Goal: Task Accomplishment & Management: Complete application form

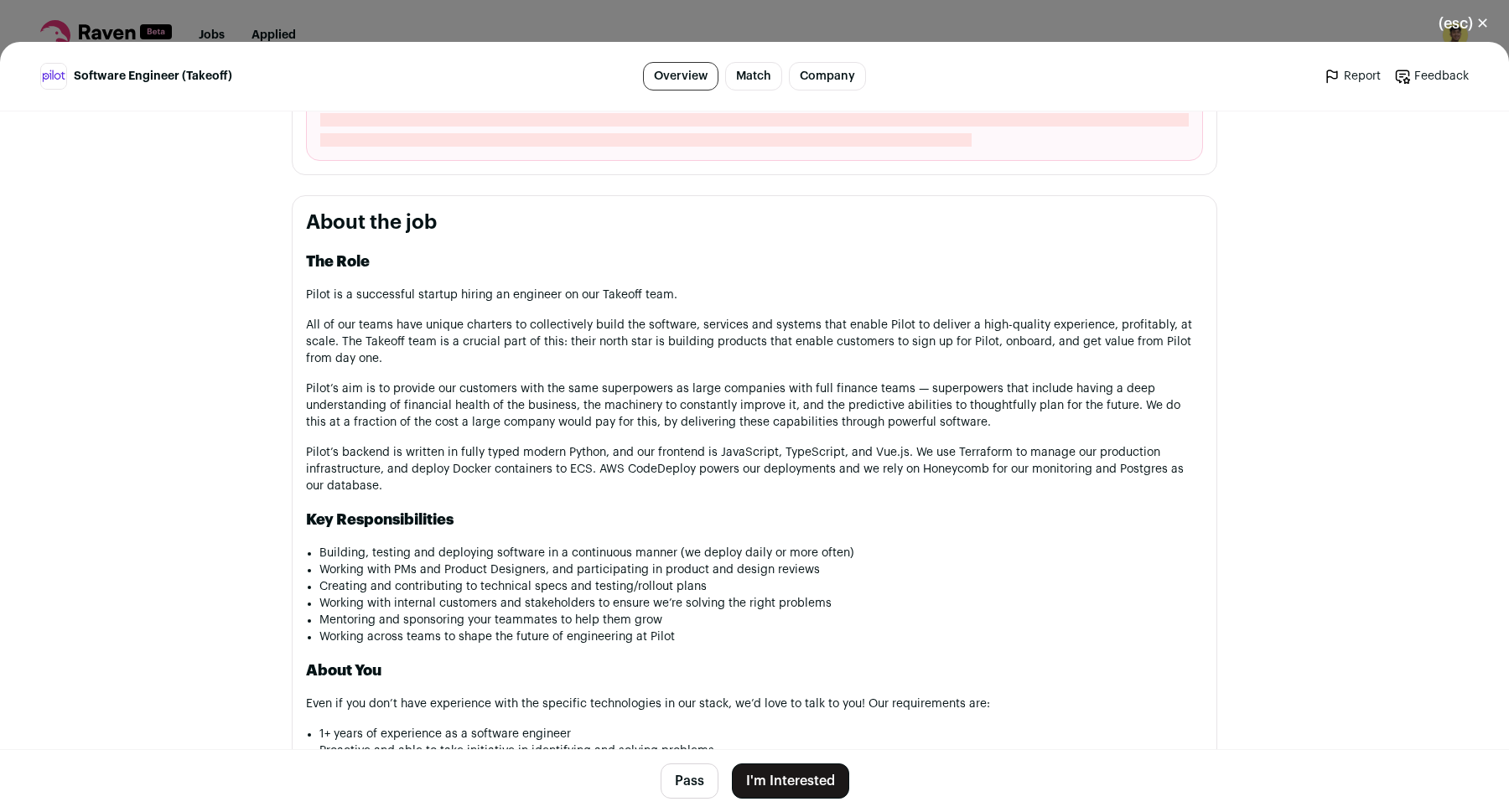
scroll to position [730, 0]
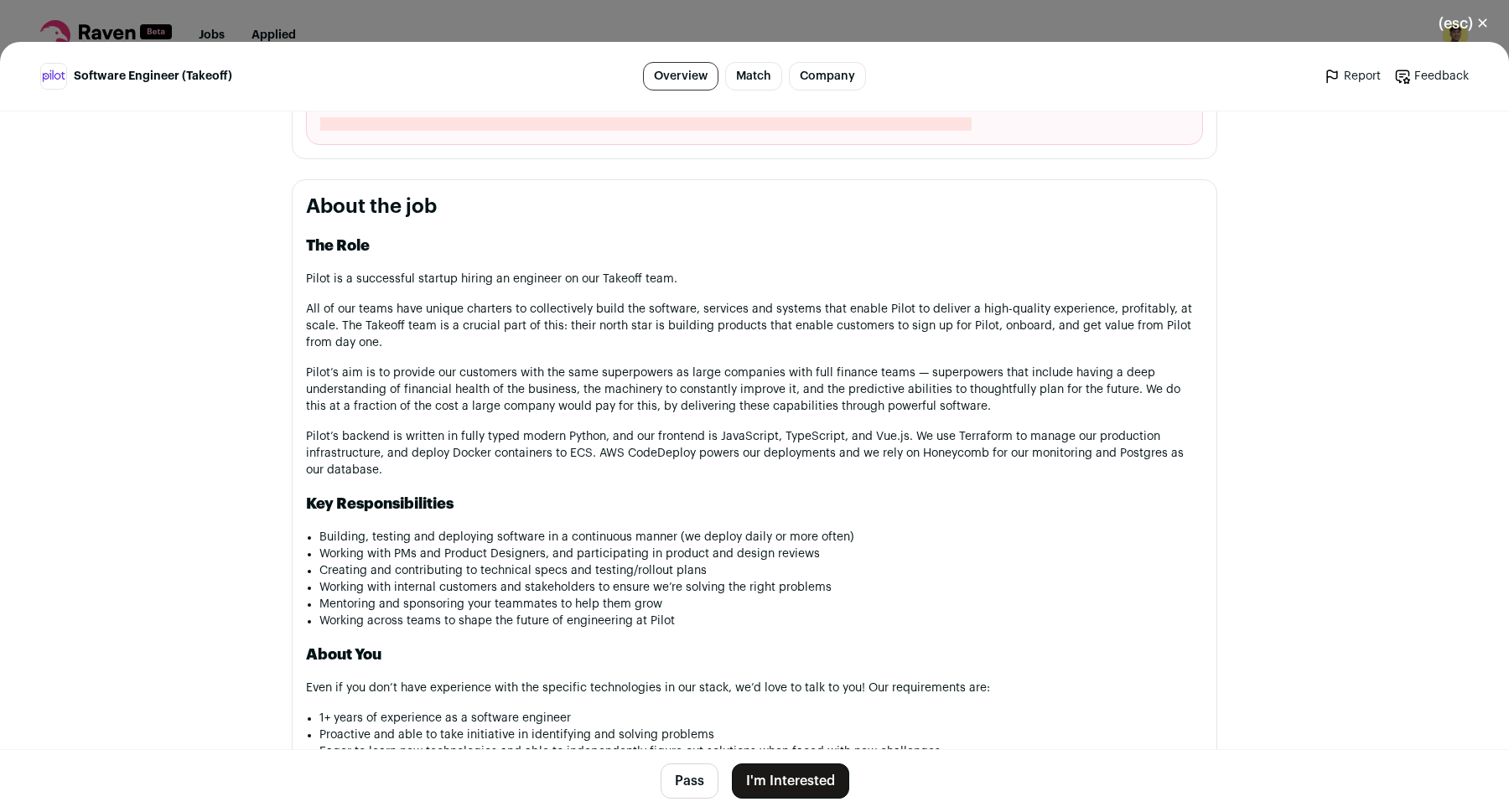
click at [798, 780] on button "I'm Interested" at bounding box center [791, 781] width 117 height 36
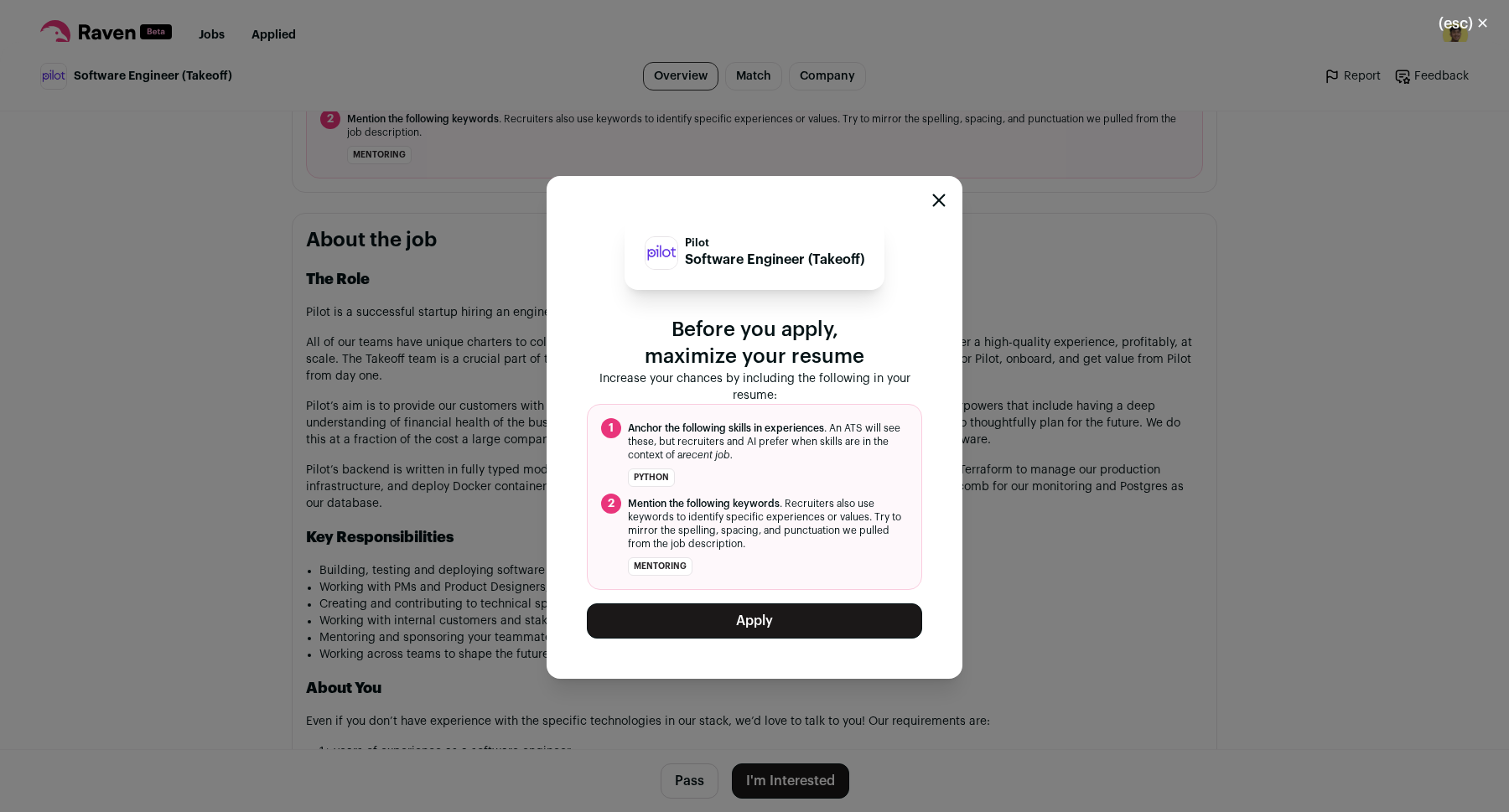
click at [928, 203] on div "Pilot Software Engineer (Takeoff) Before you apply, maximize your resume Increa…" at bounding box center [754, 427] width 416 height 503
click at [933, 209] on div "Close modal via background" at bounding box center [939, 202] width 13 height 20
click at [939, 199] on icon "Close modal" at bounding box center [939, 199] width 11 height 11
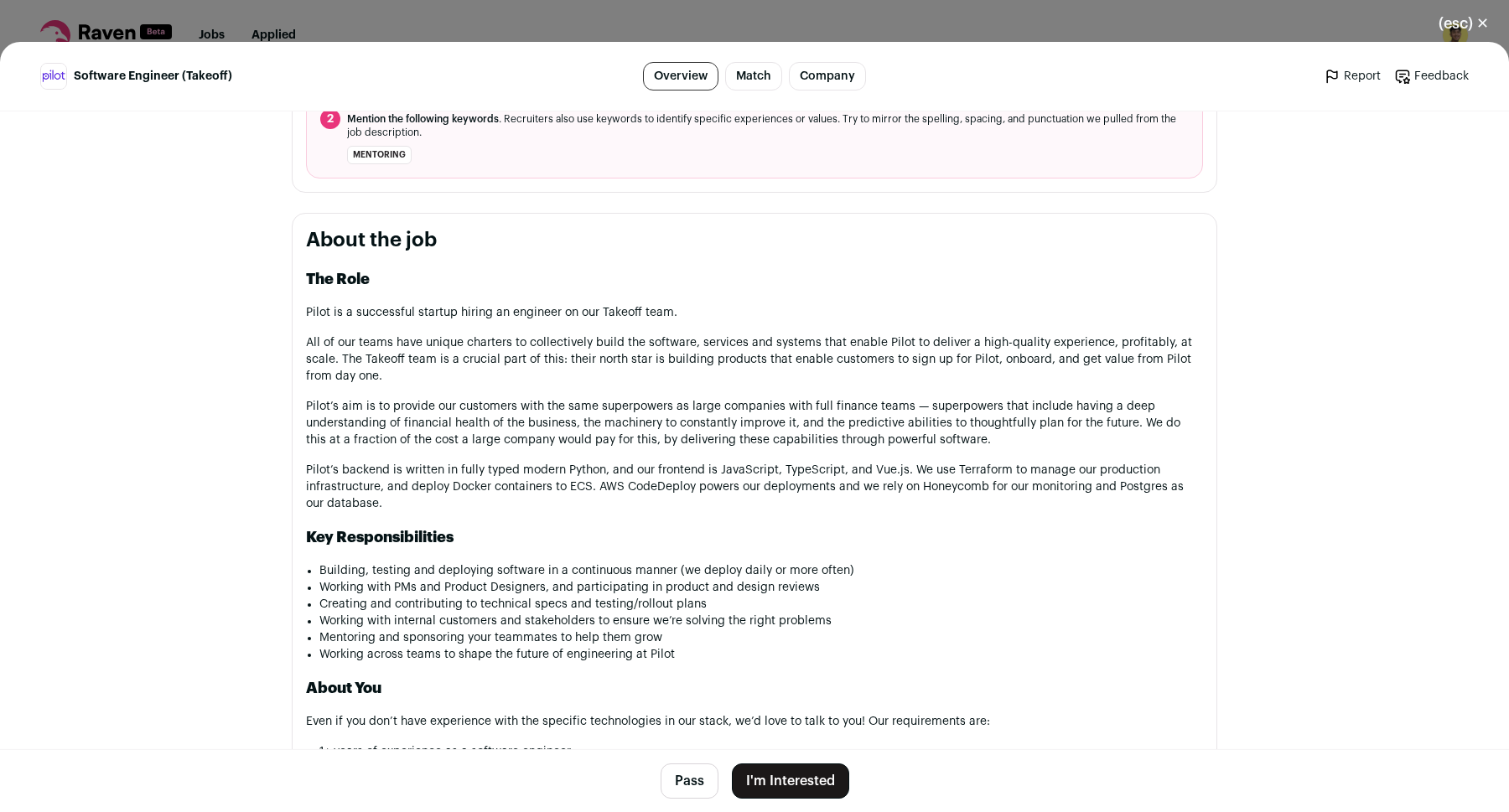
click at [848, 81] on link "Company" at bounding box center [828, 76] width 77 height 29
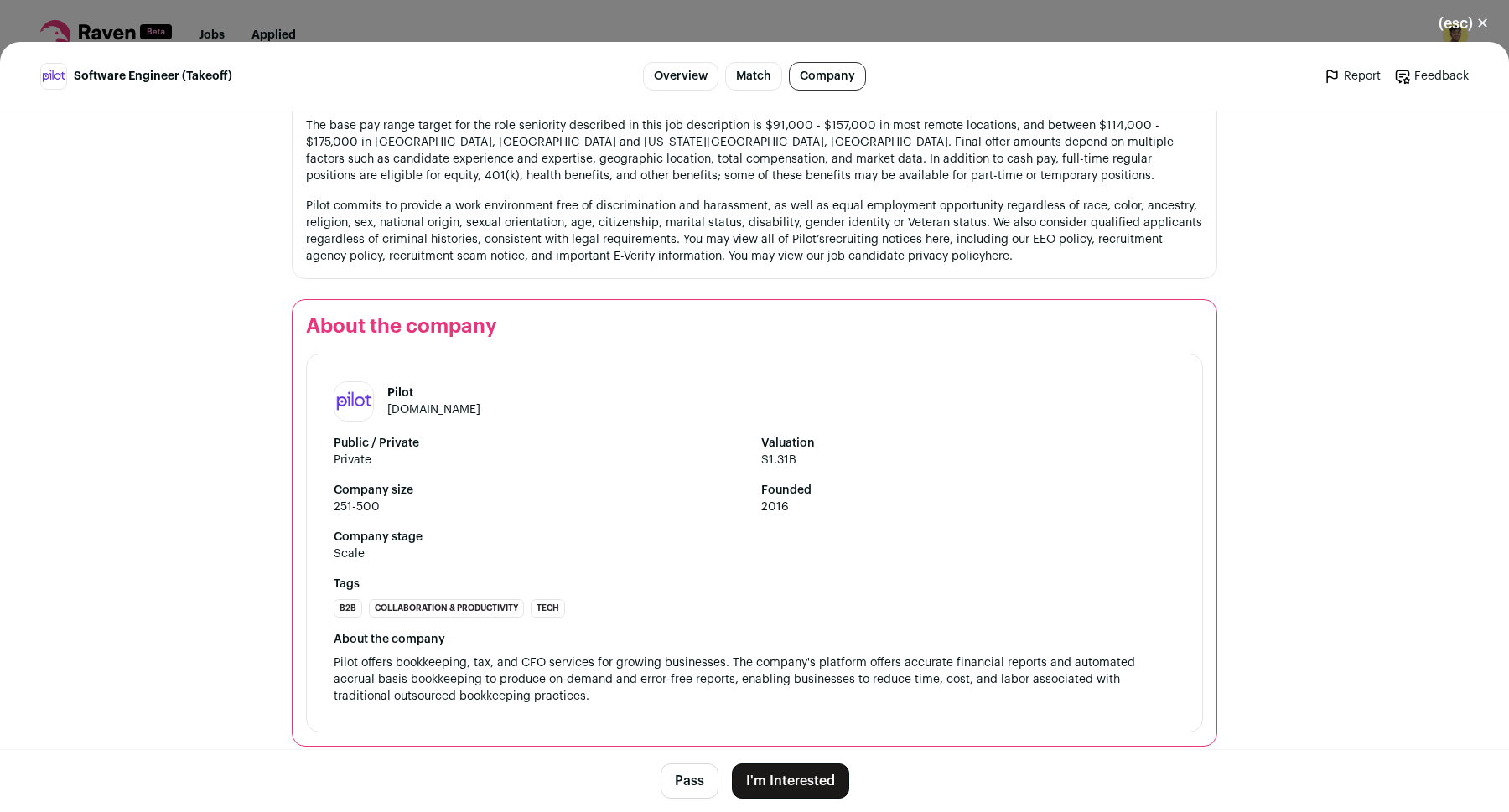
scroll to position [1885, 0]
click at [815, 25] on div "(esc) ✕ Software Engineer (Takeoff) Overview Match Company Report Feedback Repo…" at bounding box center [754, 406] width 1509 height 812
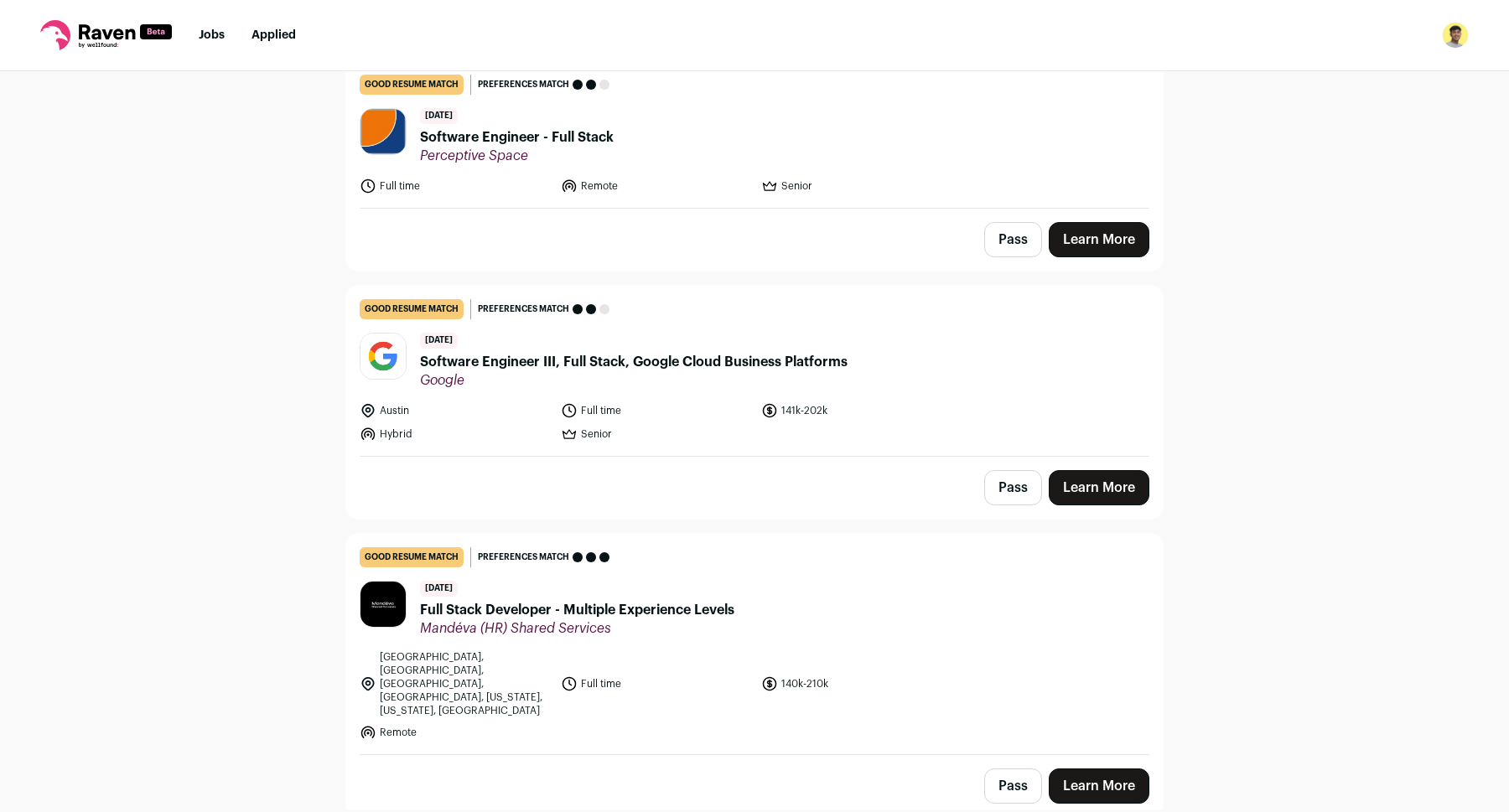
scroll to position [182, 0]
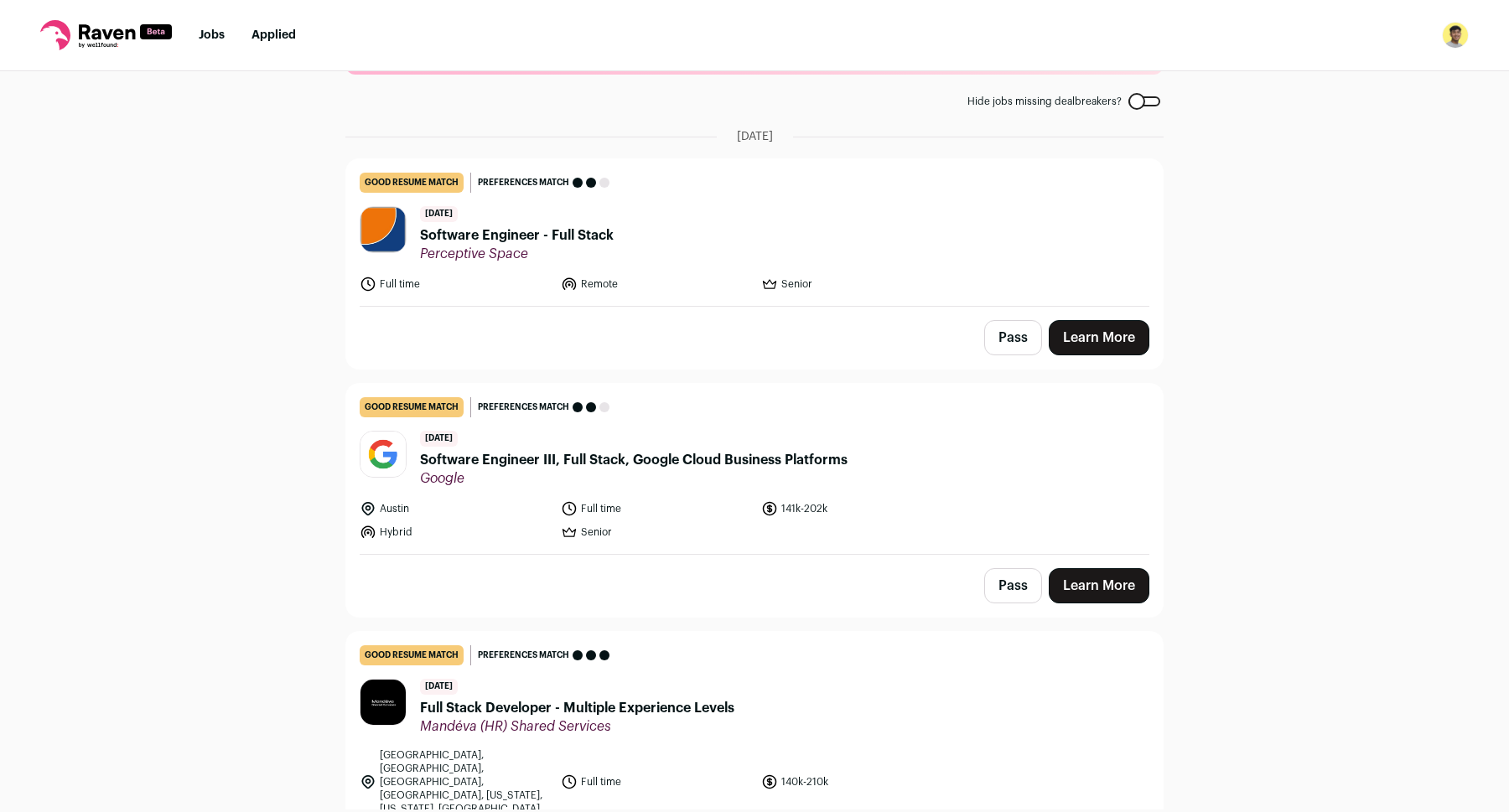
scroll to position [87, 0]
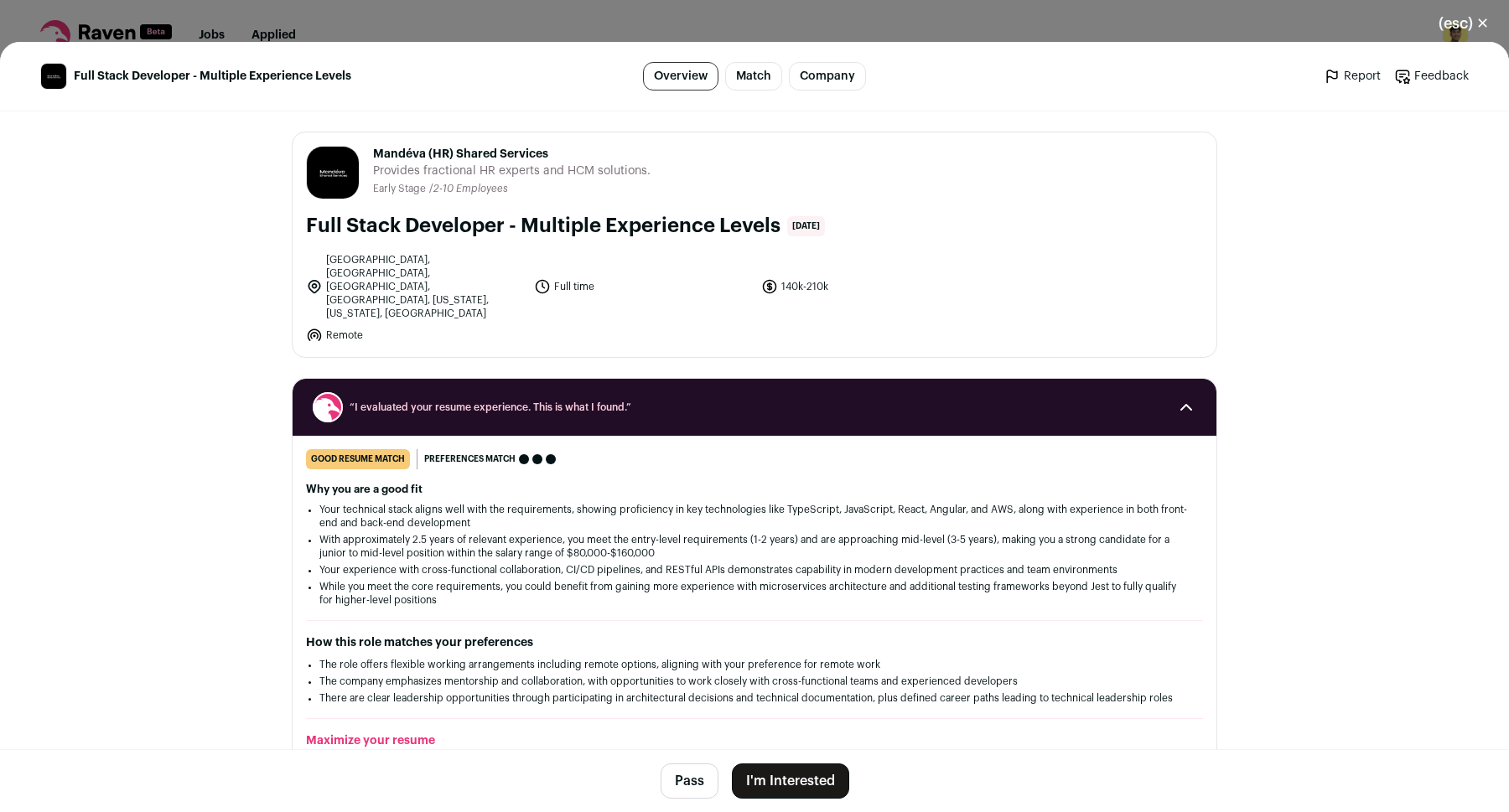
click at [830, 87] on link "Company" at bounding box center [828, 76] width 77 height 29
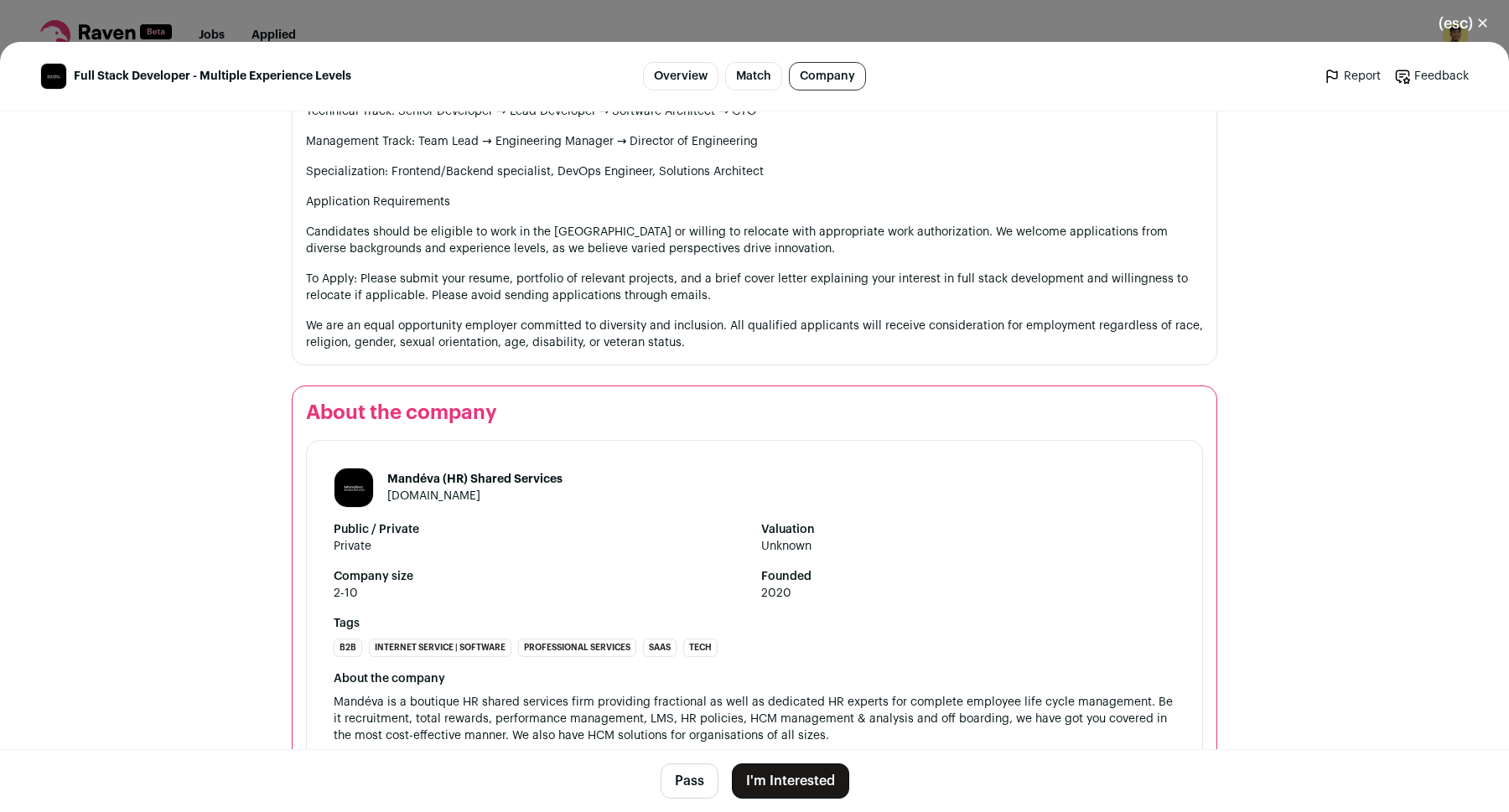
scroll to position [3032, 0]
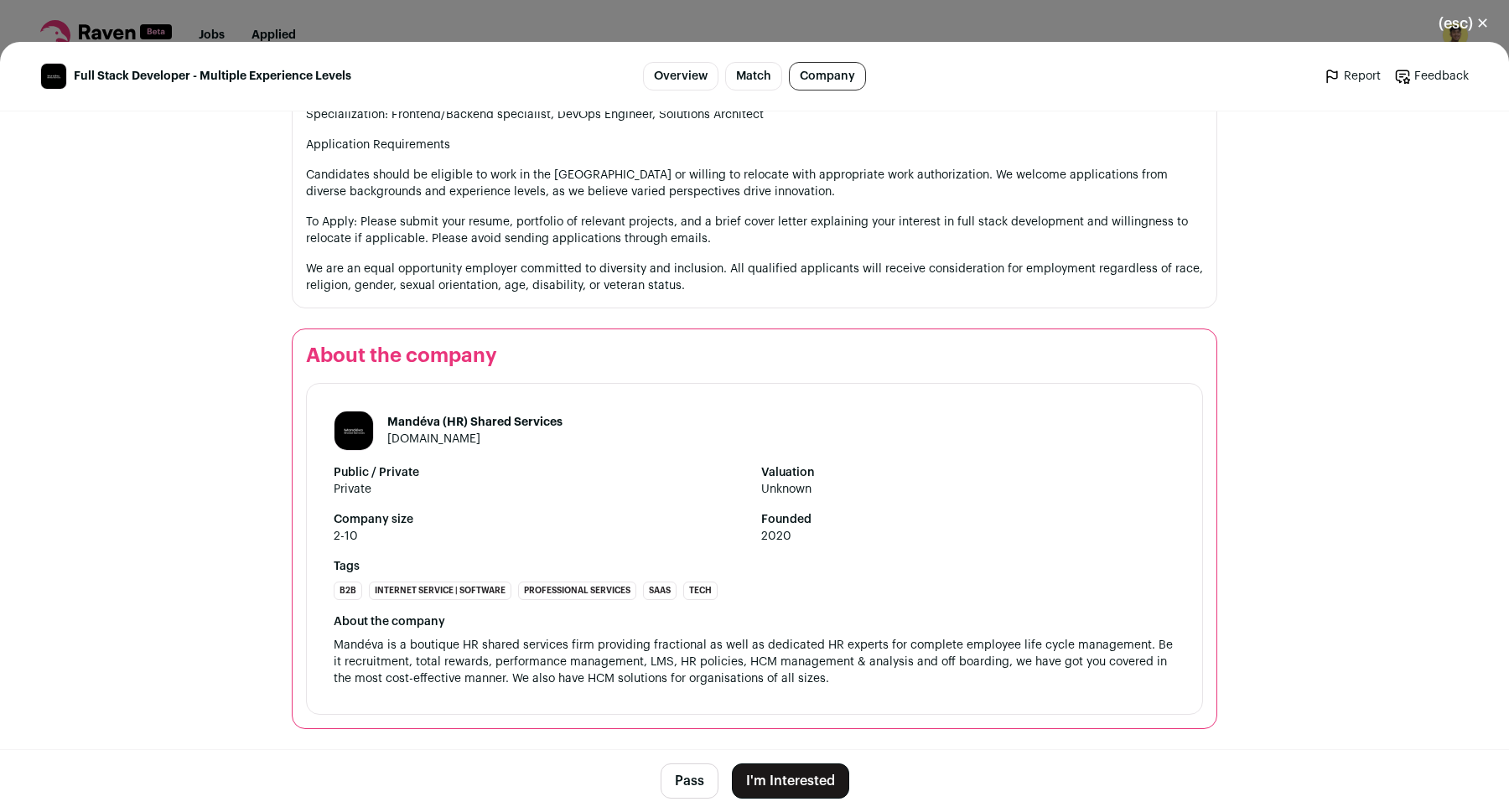
click at [423, 442] on link "mandevahr.com" at bounding box center [434, 439] width 93 height 12
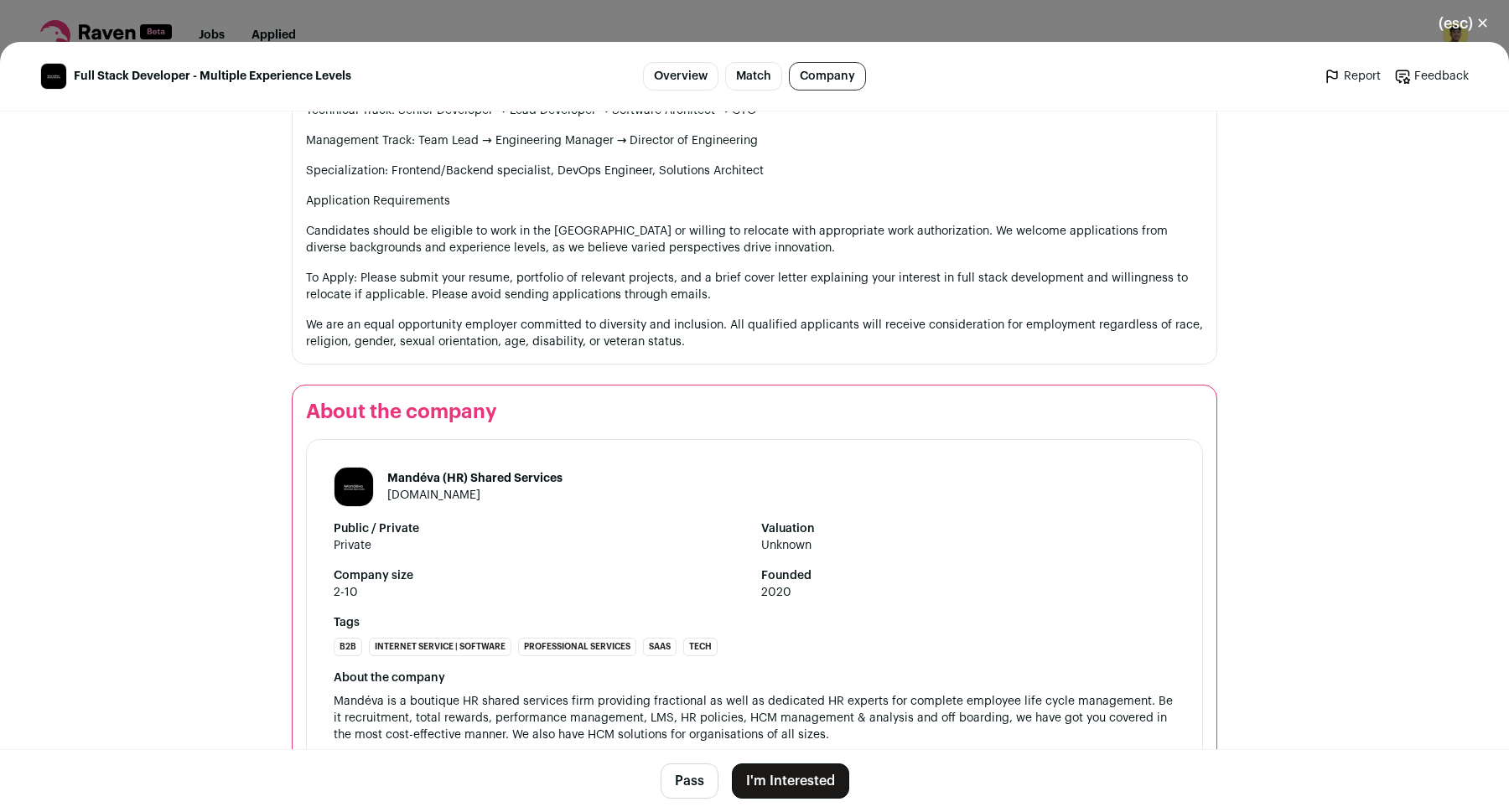
click at [761, 784] on button "I'm Interested" at bounding box center [791, 781] width 117 height 36
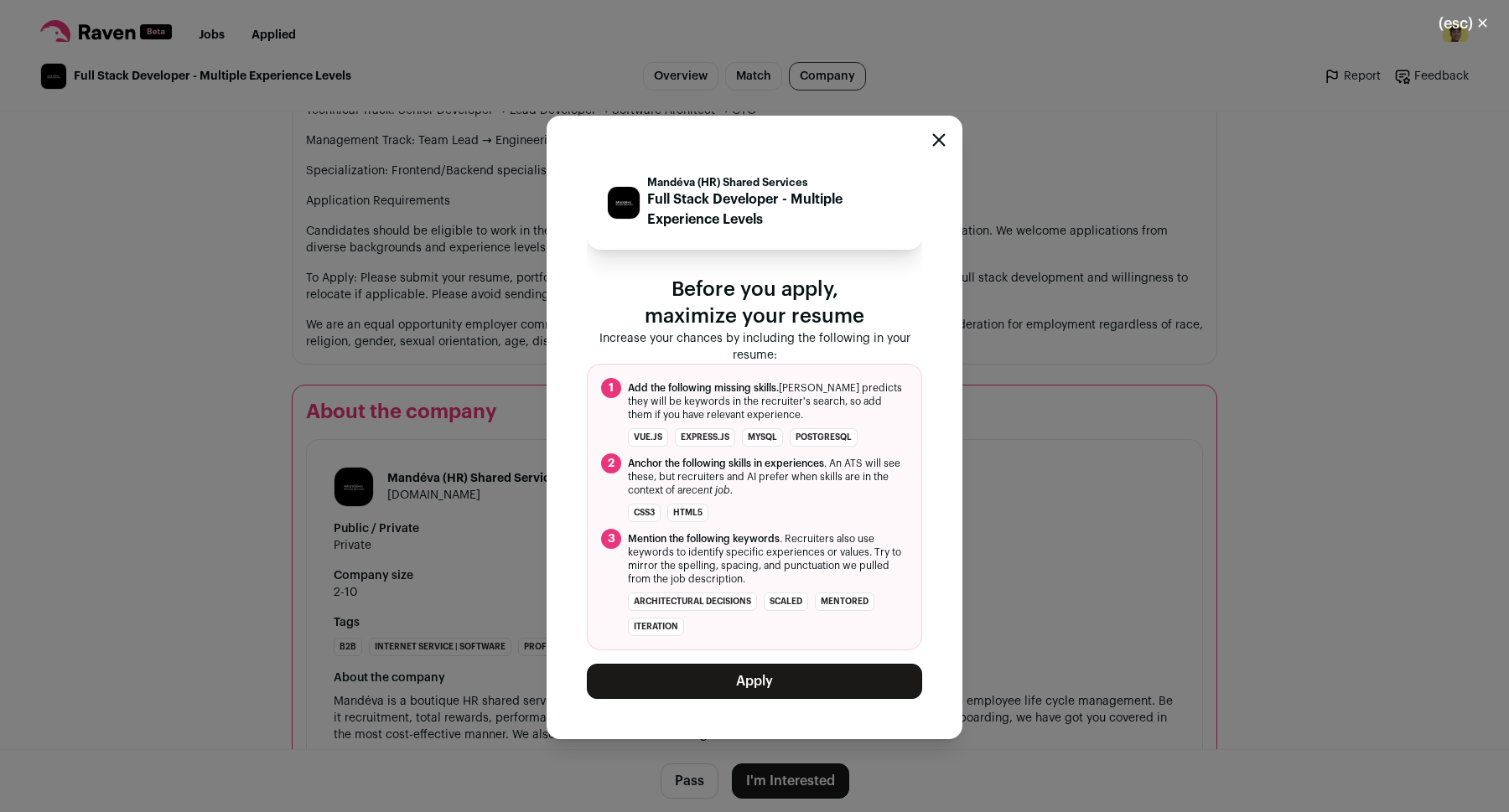
click at [773, 689] on button "Apply" at bounding box center [754, 681] width 336 height 36
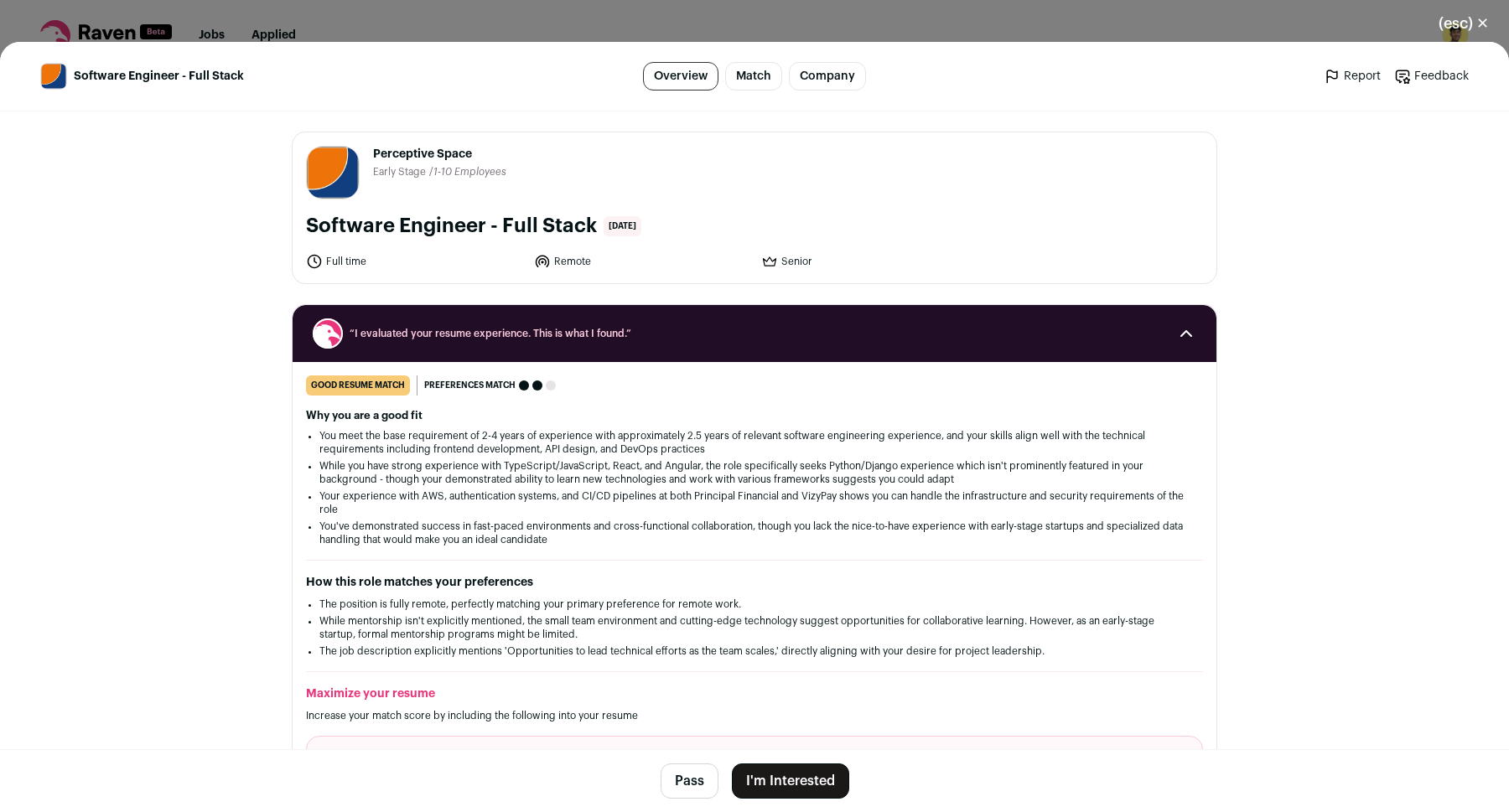
click at [818, 77] on link "Company" at bounding box center [828, 76] width 77 height 29
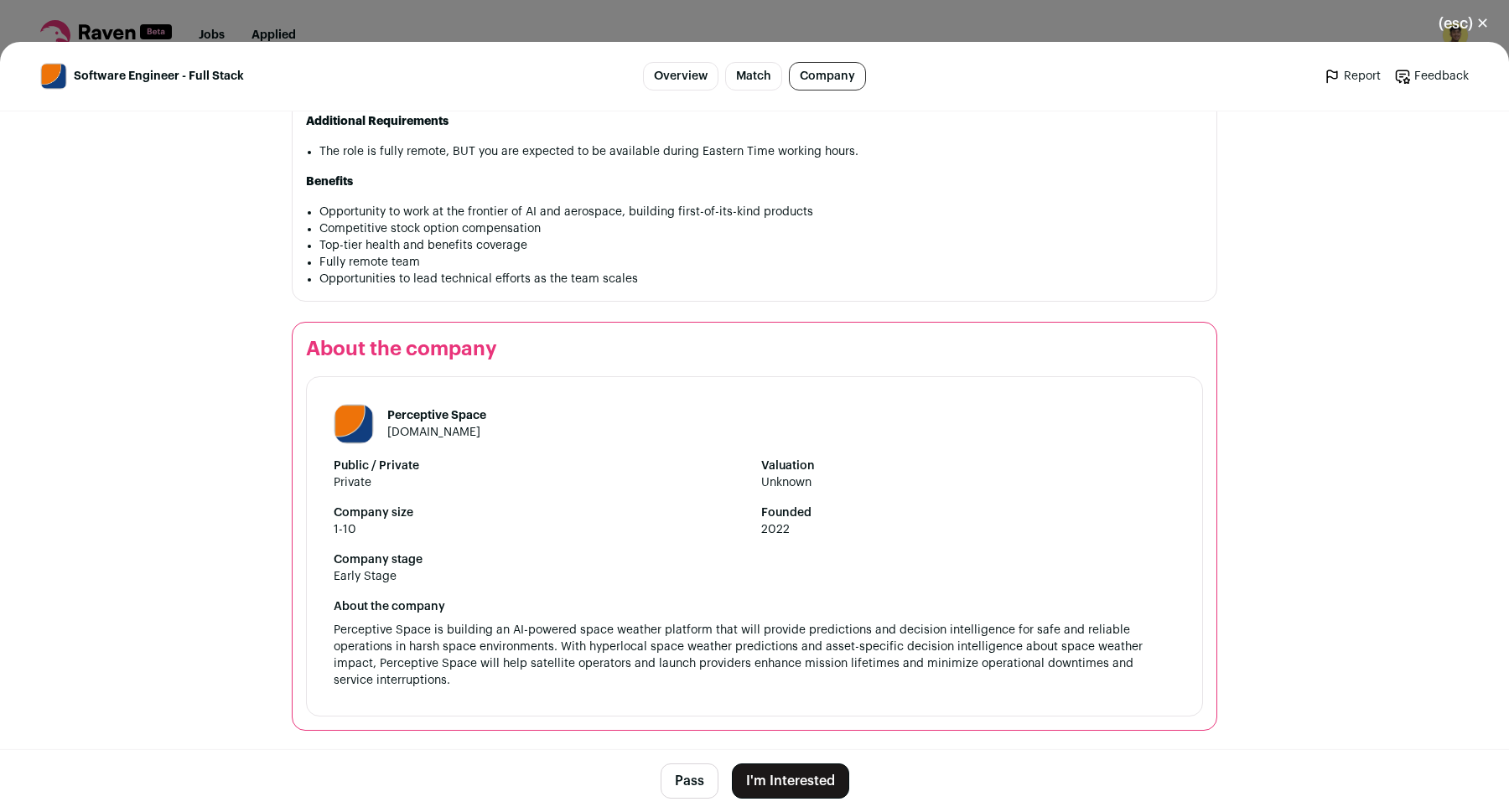
scroll to position [1722, 0]
click at [429, 427] on link "[DOMAIN_NAME]" at bounding box center [434, 431] width 93 height 12
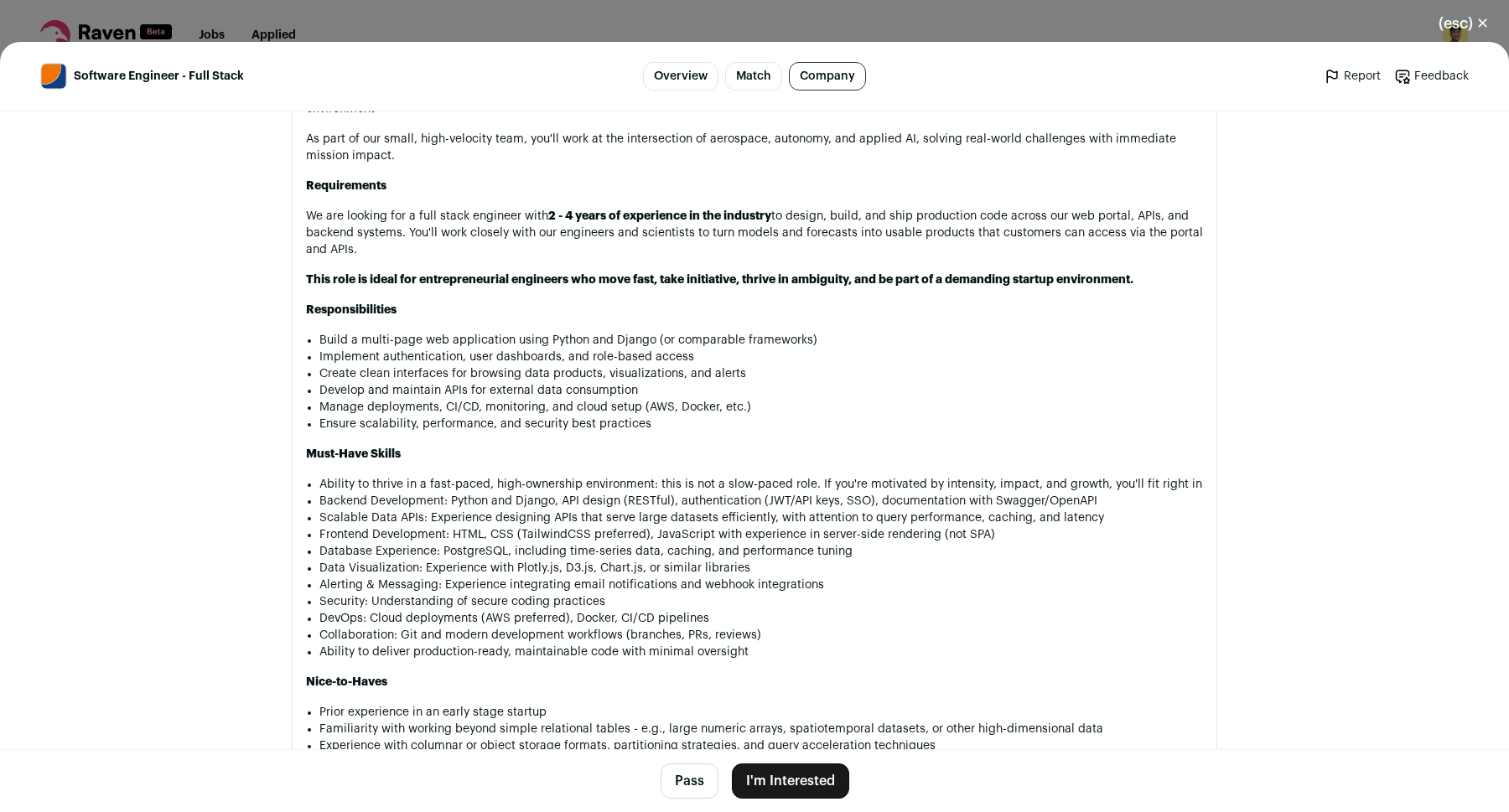
scroll to position [1028, 0]
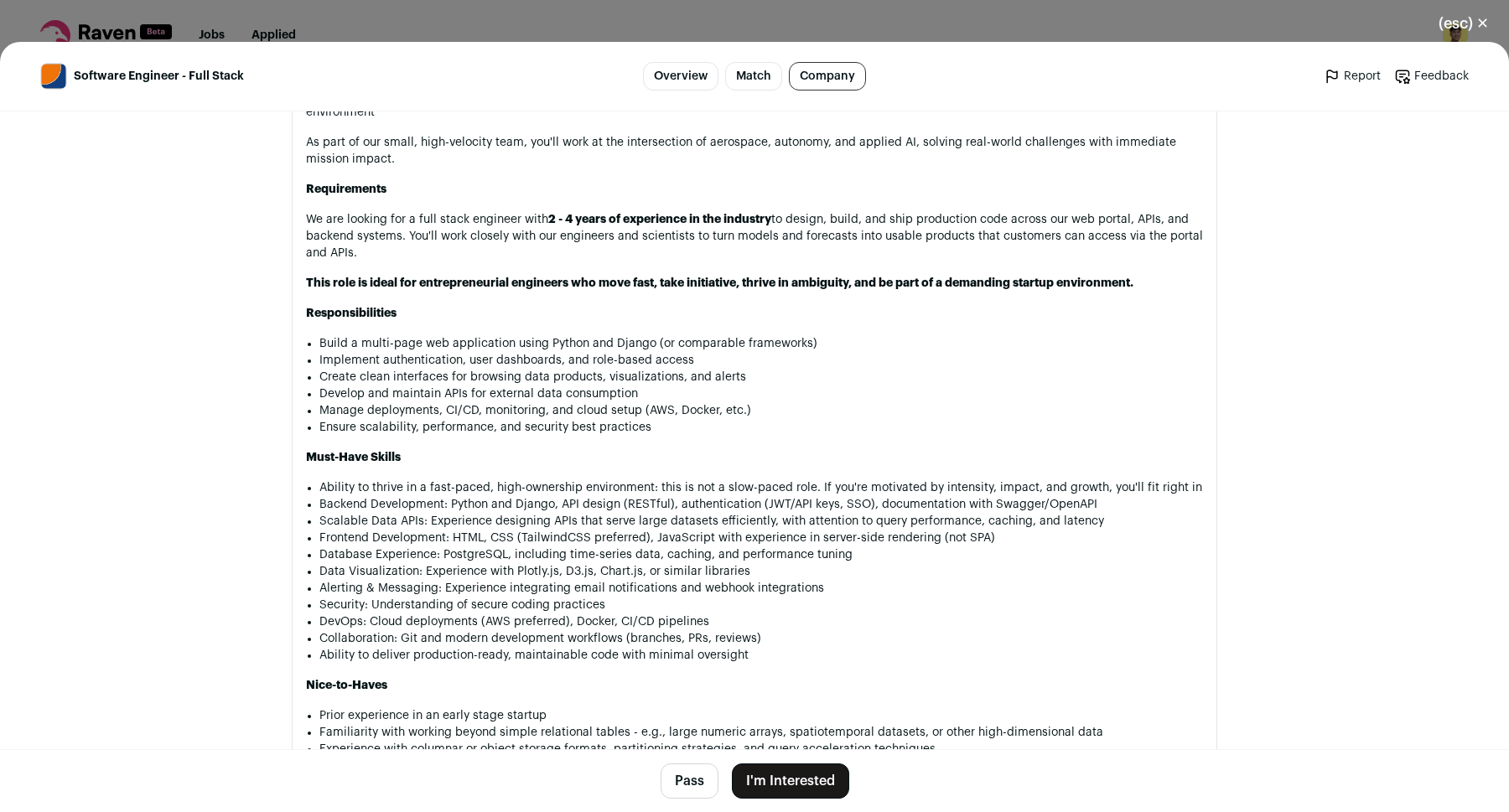
click at [910, 28] on div "(esc) ✕ Software Engineer - Full Stack Overview Match Company Report Feedback R…" at bounding box center [754, 406] width 1509 height 812
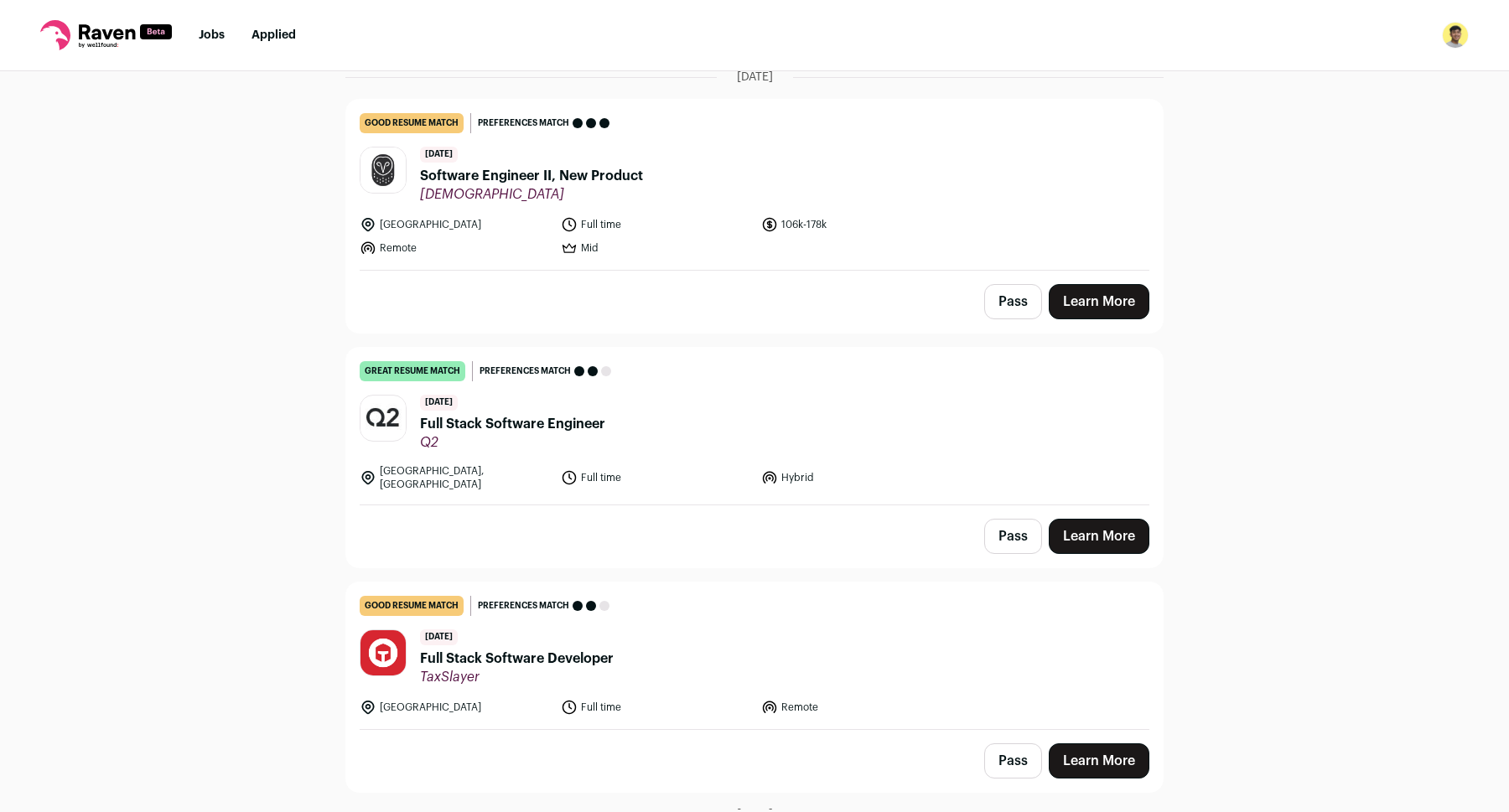
scroll to position [902, 0]
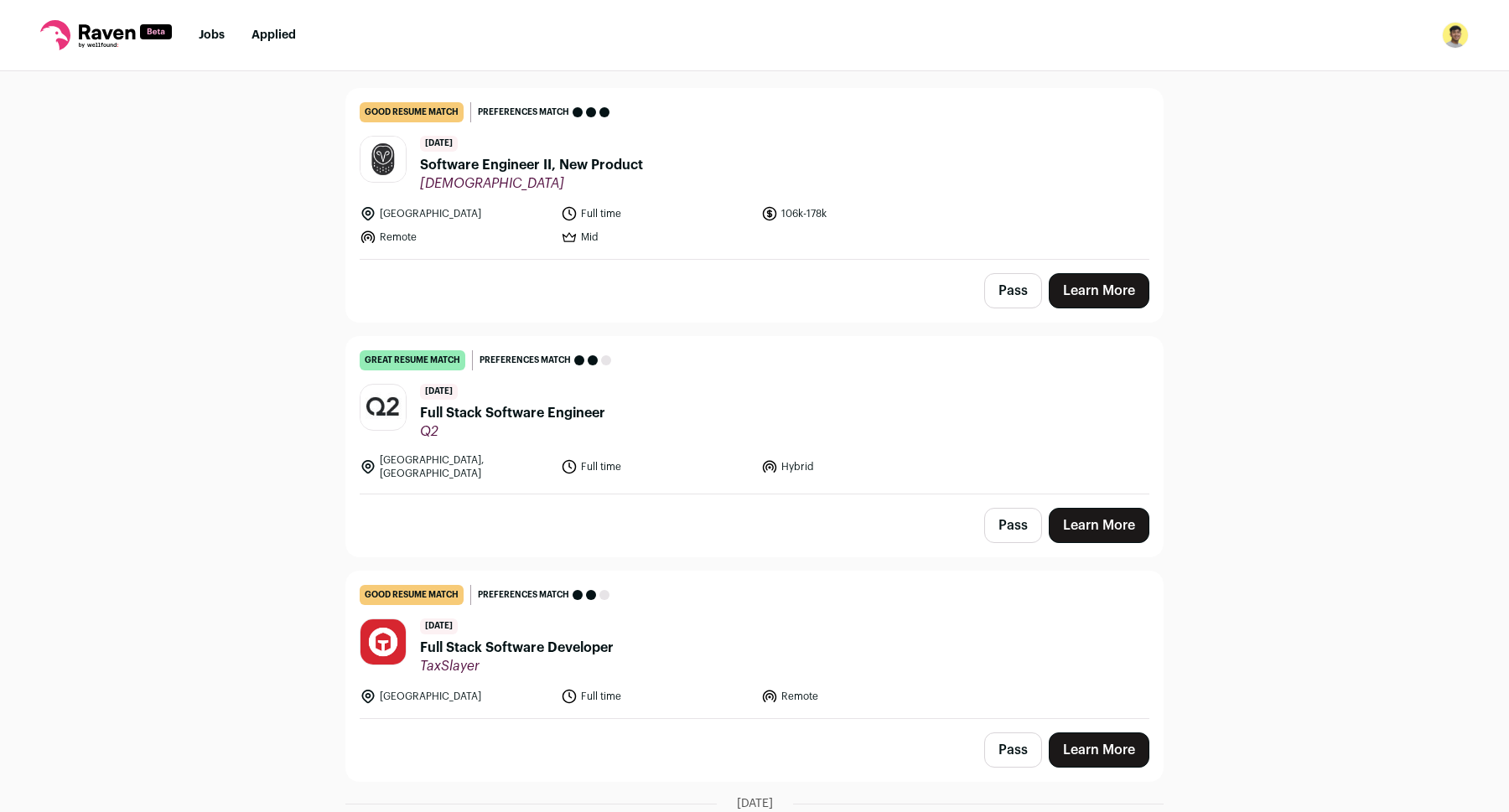
click at [602, 158] on span "Software Engineer II, New Product" at bounding box center [532, 165] width 223 height 20
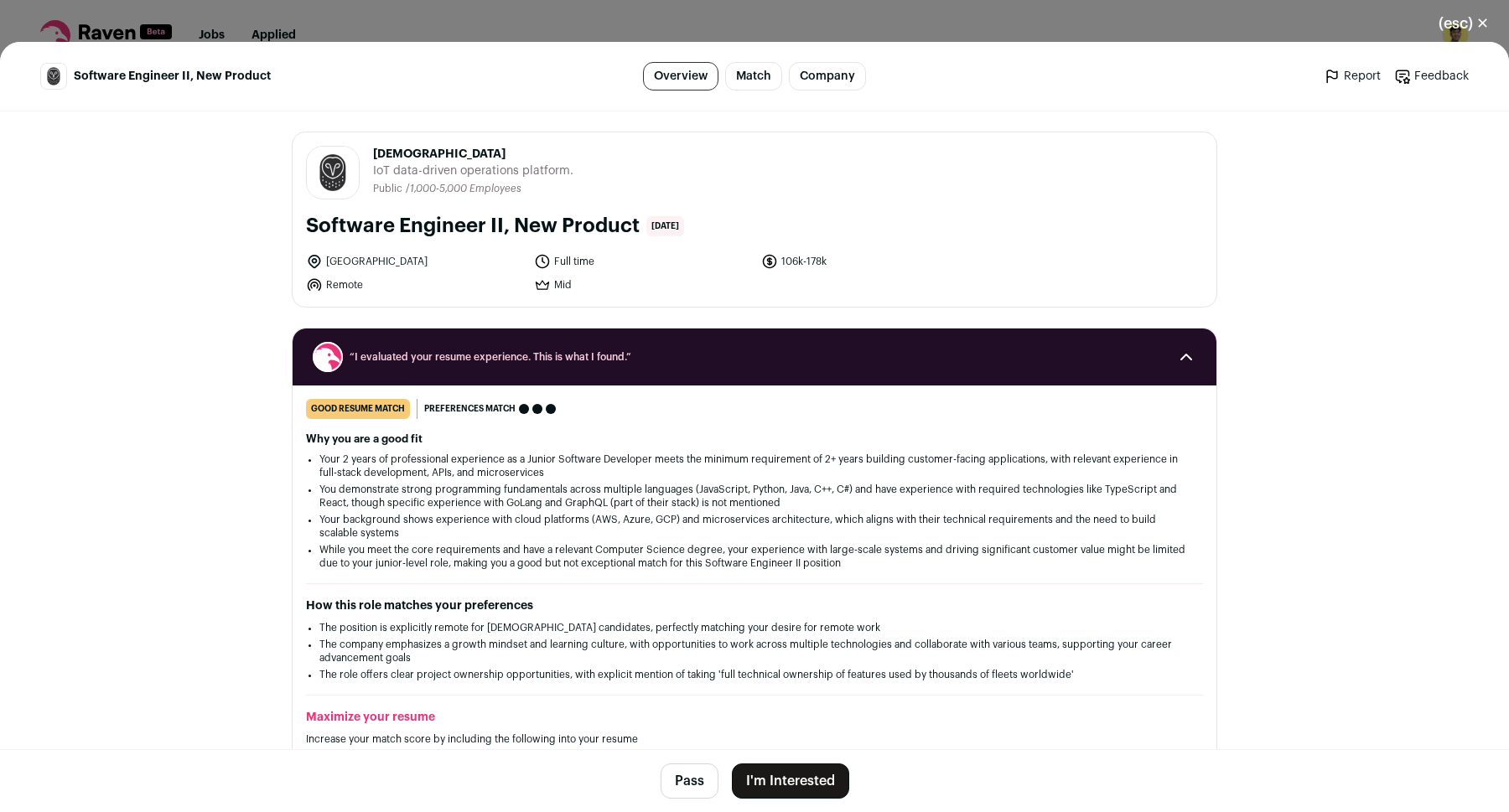
click at [846, 79] on link "Company" at bounding box center [828, 76] width 77 height 29
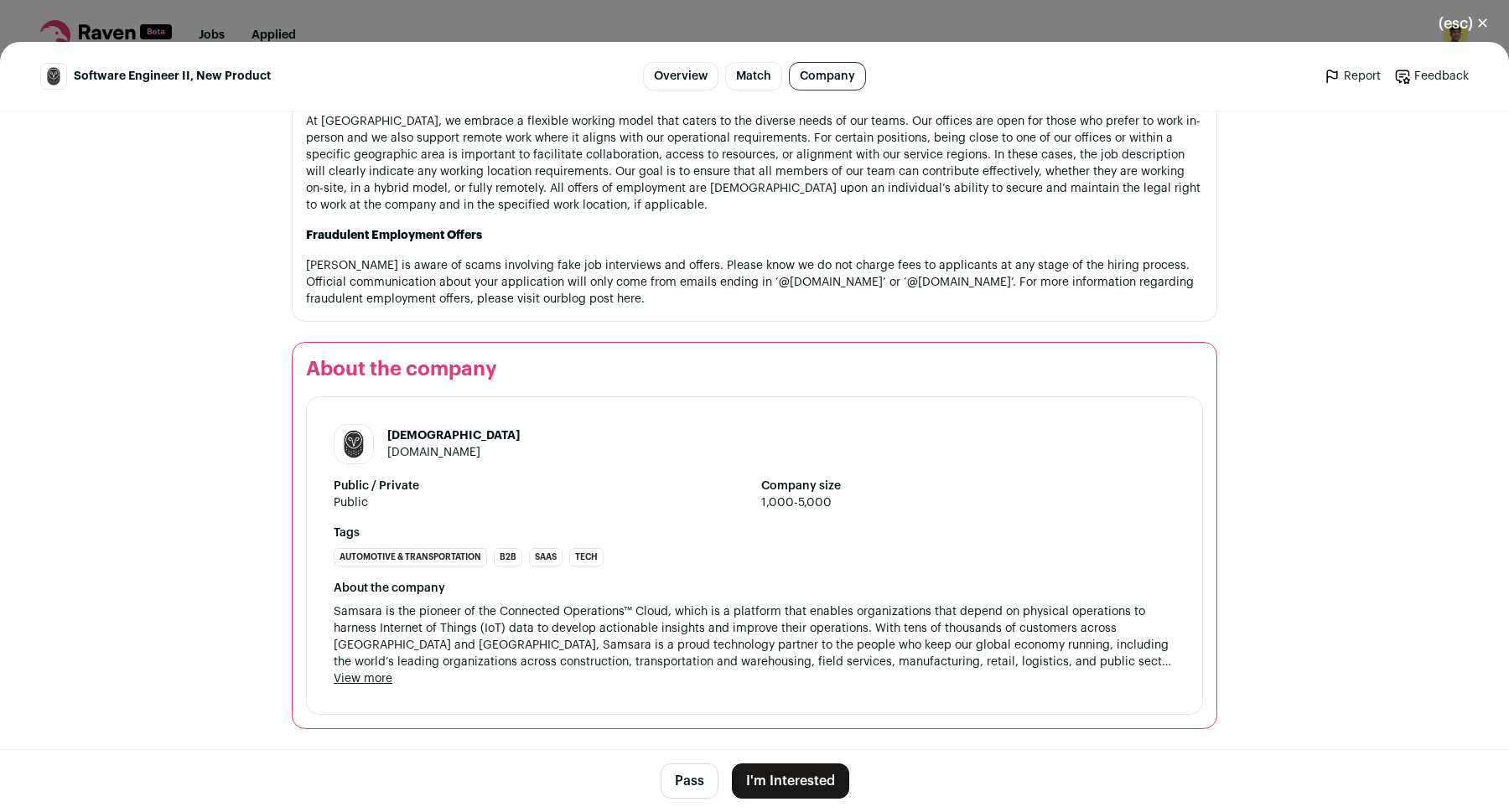
scroll to position [2461, 0]
click at [421, 447] on link "[DOMAIN_NAME]" at bounding box center [434, 452] width 93 height 12
click at [893, 10] on div "(esc) ✕ Software Engineer II, New Product Overview Match Company Report Feedbac…" at bounding box center [754, 406] width 1509 height 812
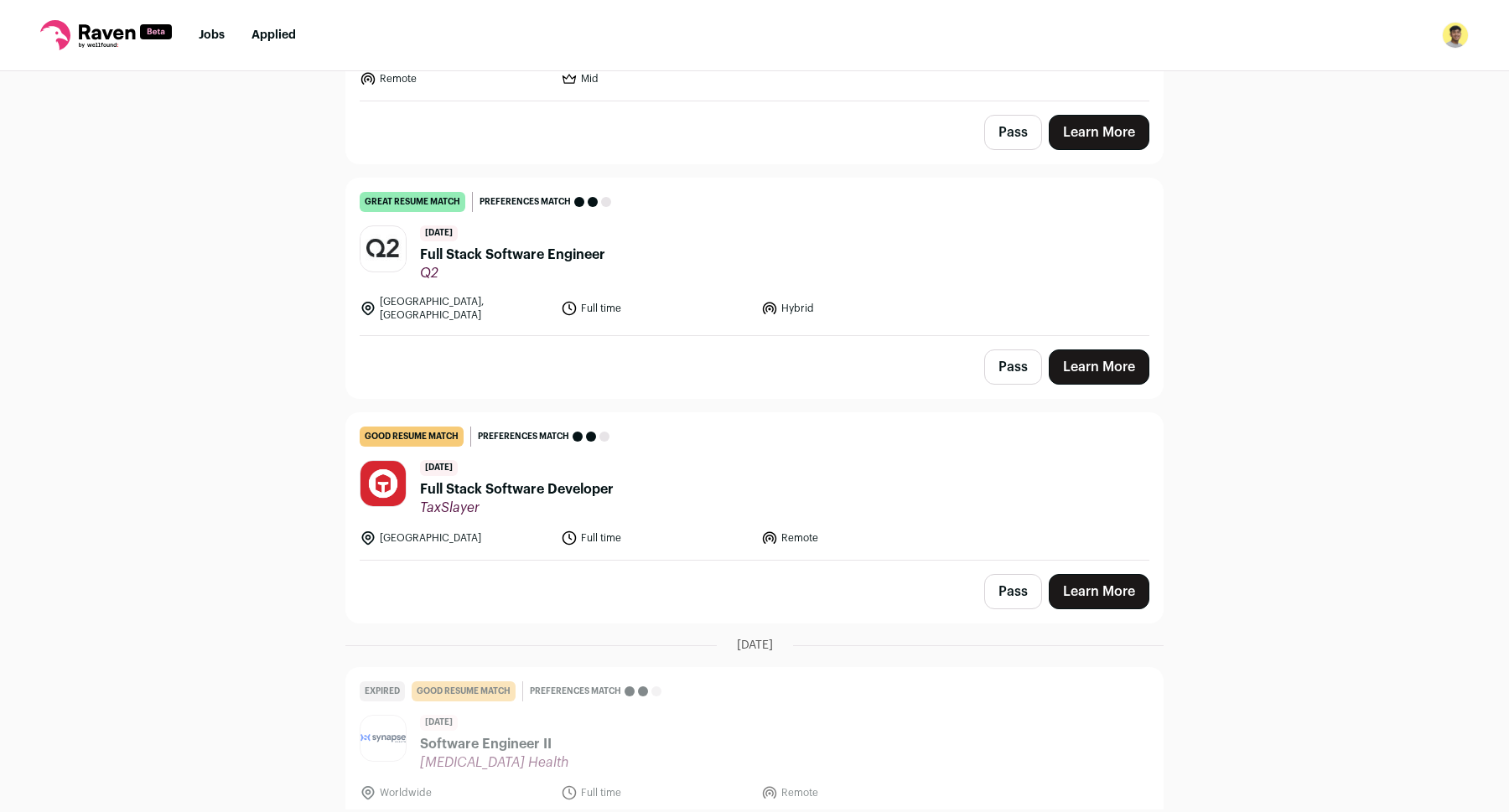
scroll to position [1063, 0]
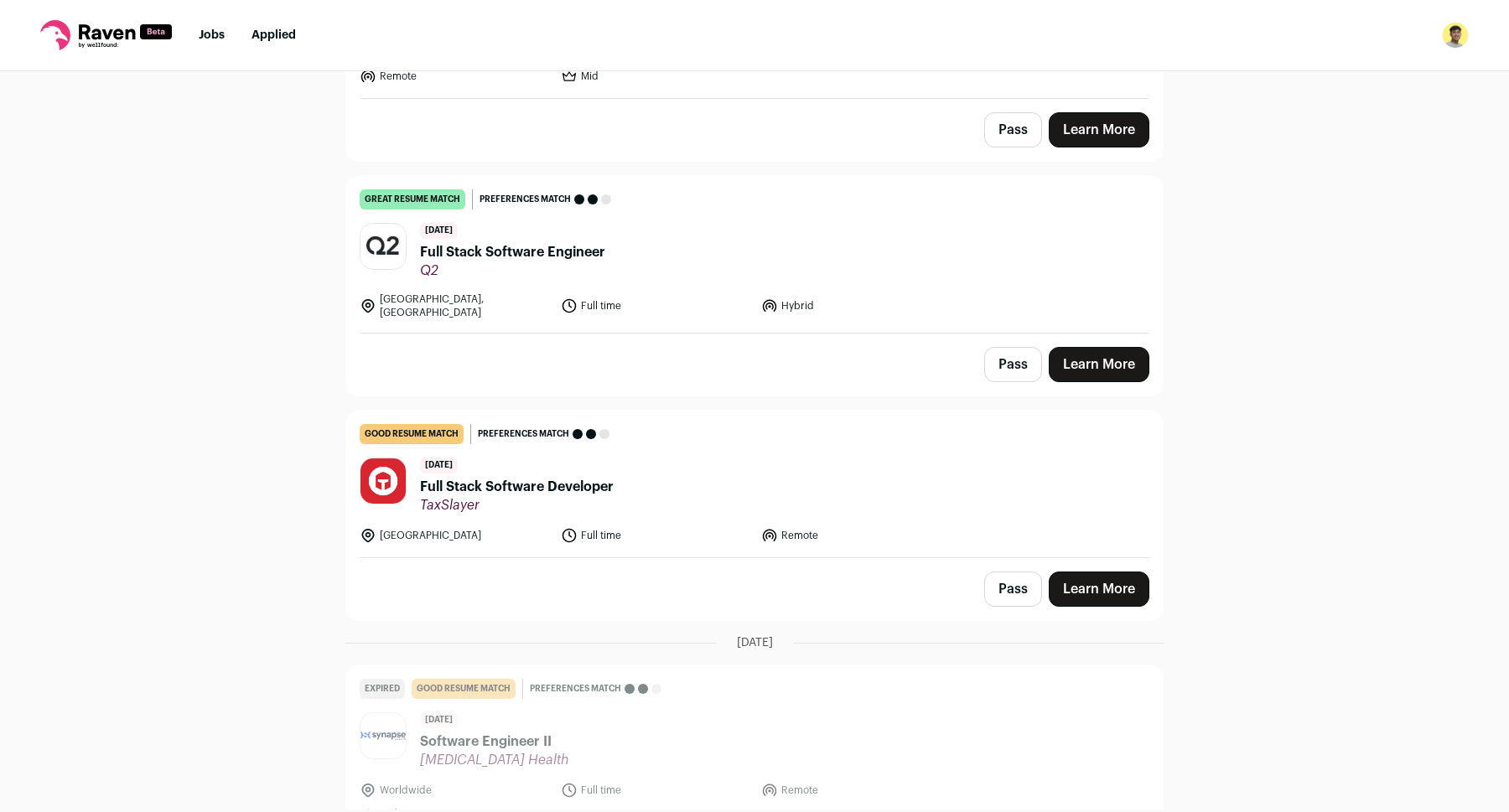
click at [536, 465] on div "[DATE] Full Stack Software Developer TaxSlayer" at bounding box center [517, 486] width 193 height 56
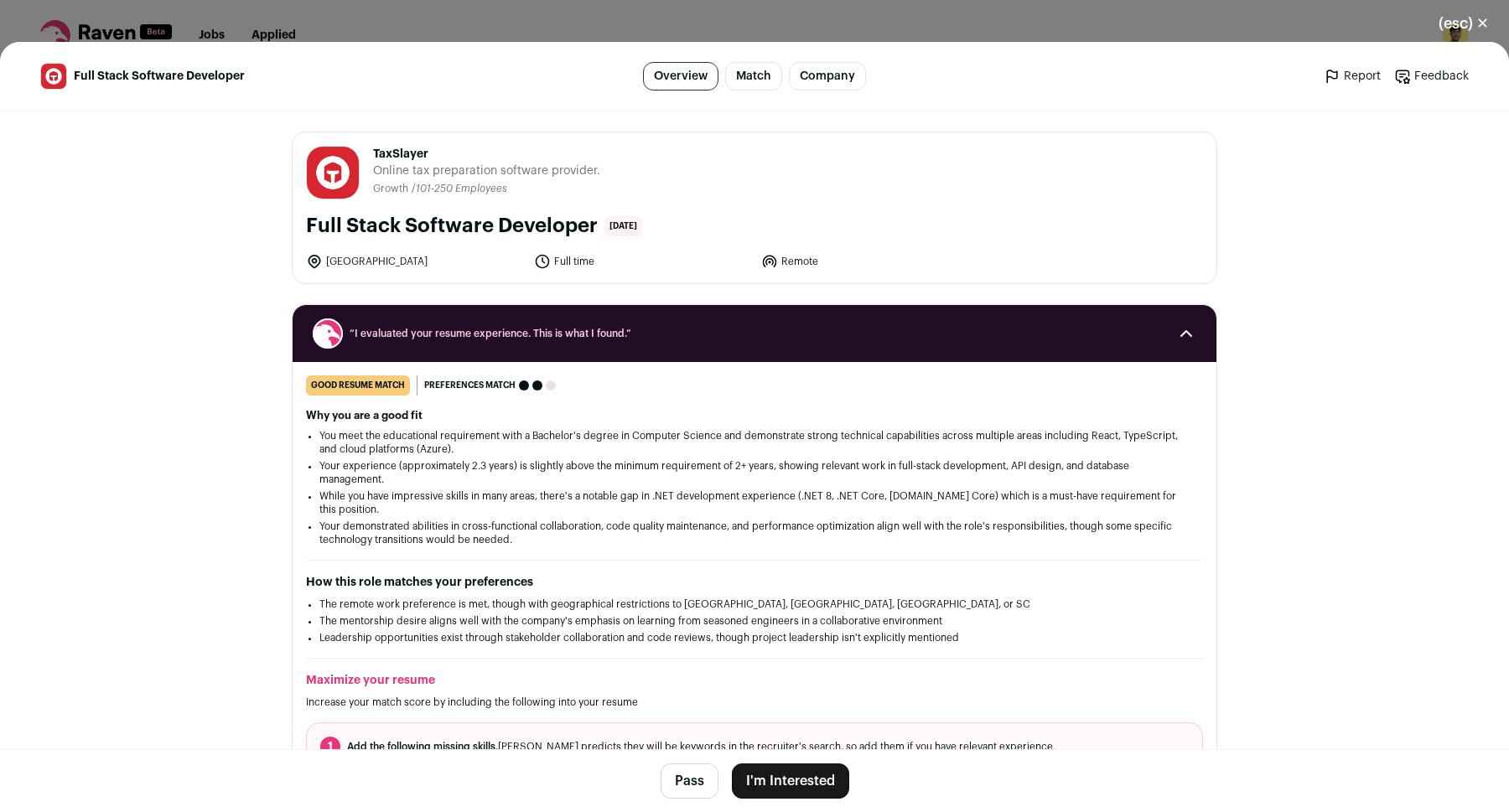
click at [834, 79] on link "Company" at bounding box center [828, 76] width 77 height 29
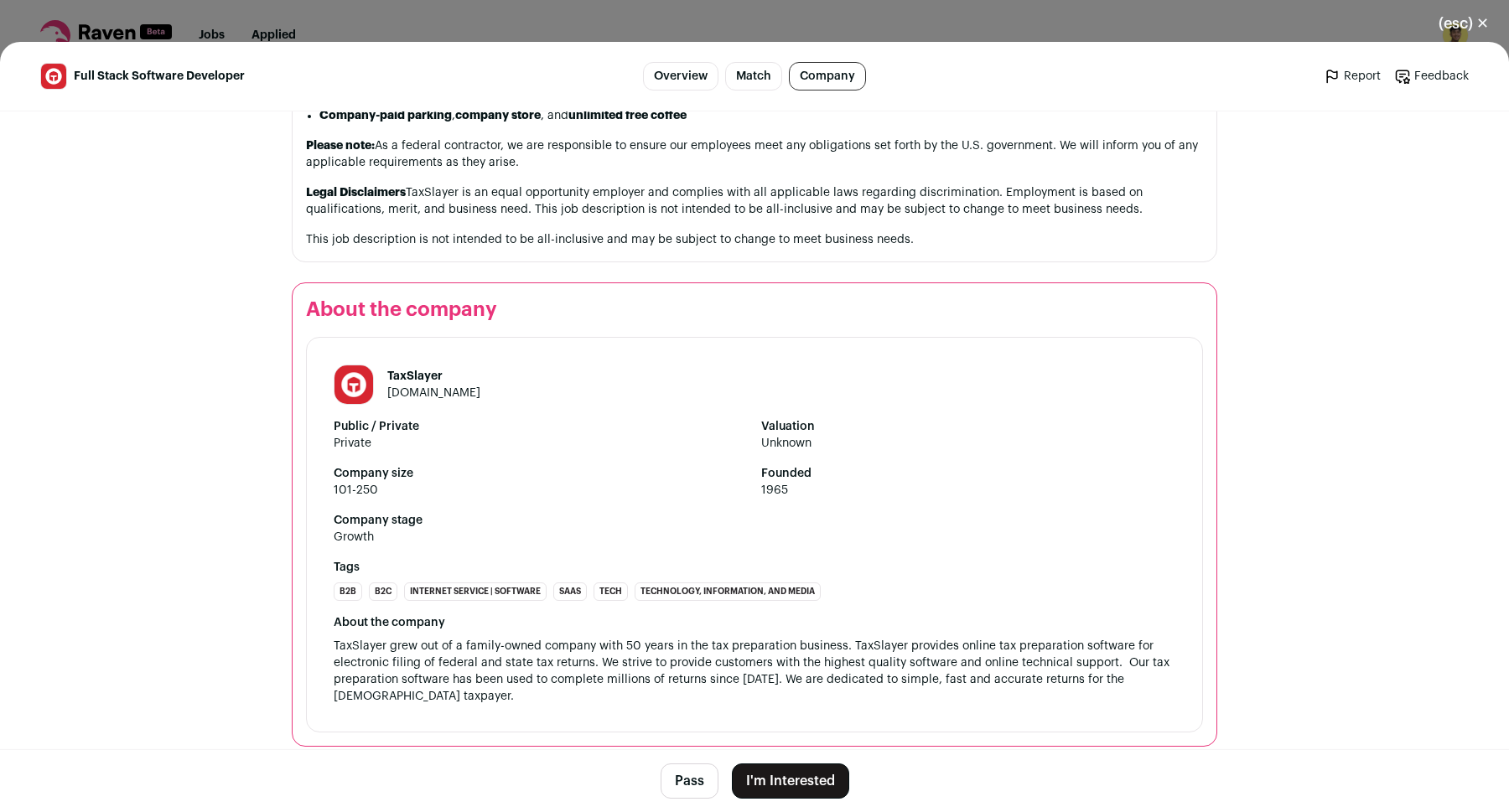
scroll to position [2234, 0]
click at [446, 386] on link "[DOMAIN_NAME]" at bounding box center [434, 392] width 93 height 12
click at [782, 29] on div "(esc) ✕ Full Stack Software Developer Overview Match Company Report Feedback Re…" at bounding box center [754, 406] width 1509 height 812
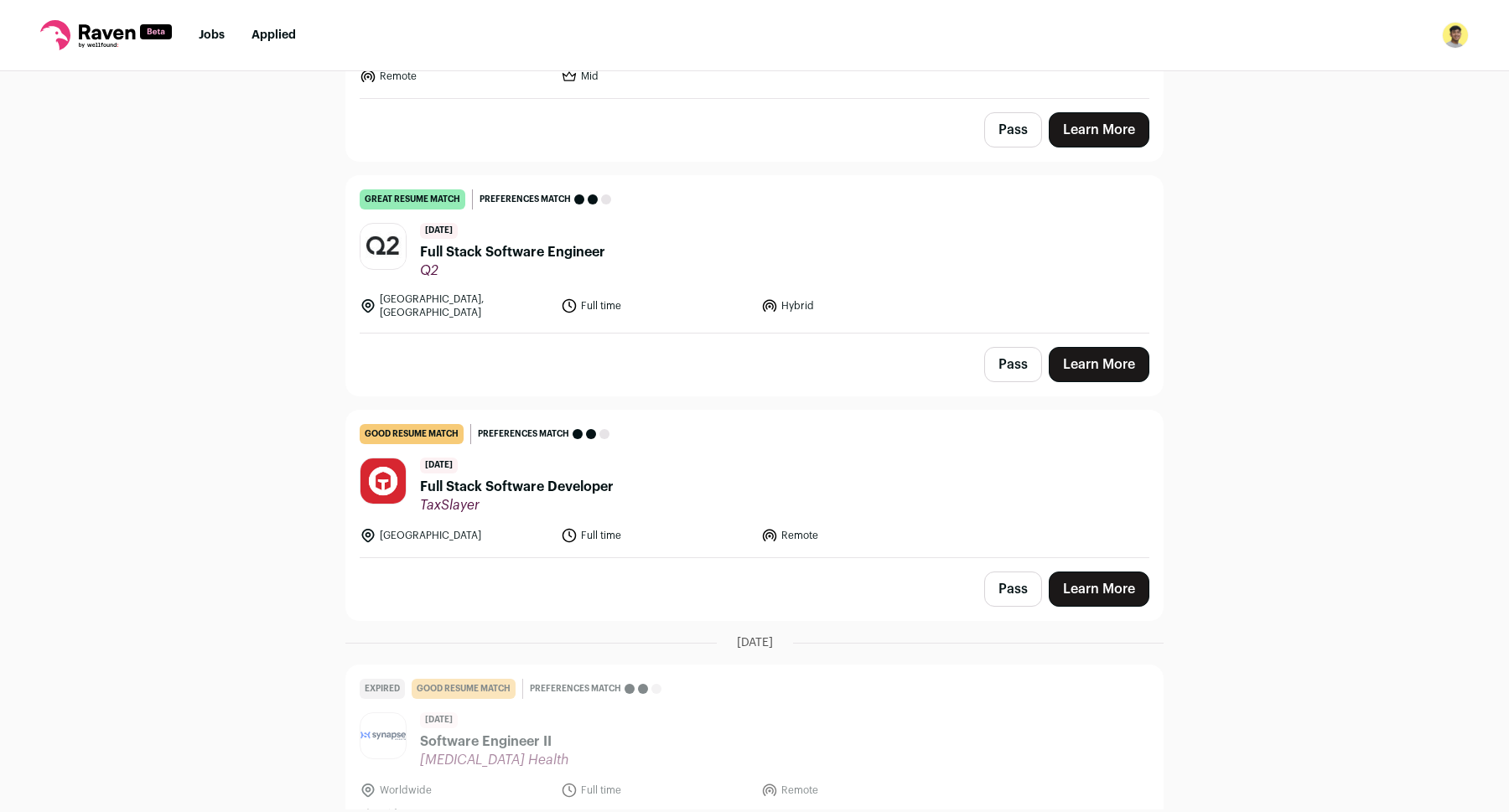
scroll to position [0, 0]
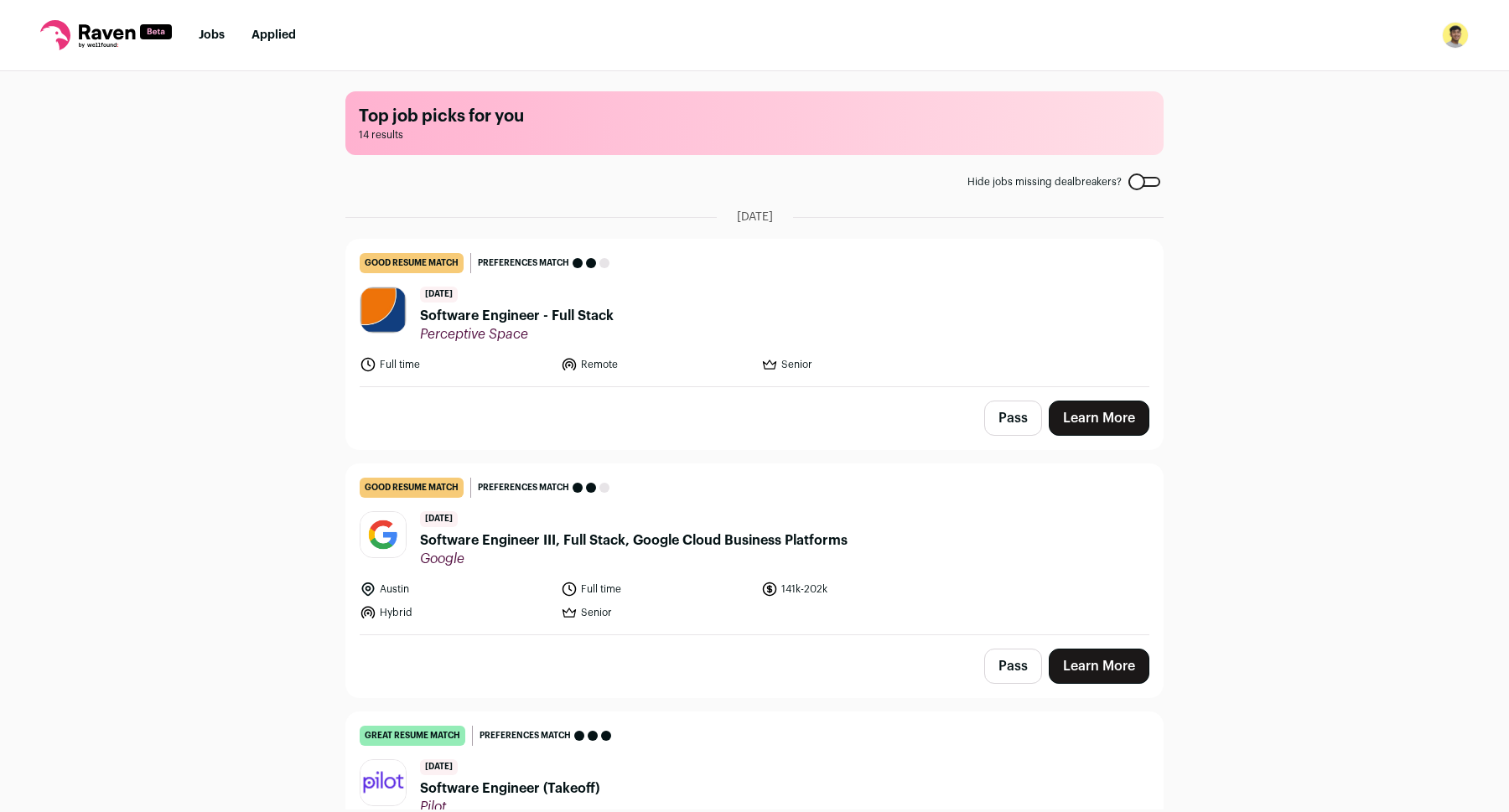
click at [237, 33] on ul "Jobs Applied" at bounding box center [247, 35] width 97 height 16
click at [217, 44] on nav "Jobs Applied Settings Notifications Preferences Resume FAQs Logout" at bounding box center [754, 36] width 1509 height 71
click at [216, 41] on li "Jobs" at bounding box center [212, 35] width 26 height 16
click at [214, 31] on link "Jobs" at bounding box center [212, 35] width 26 height 12
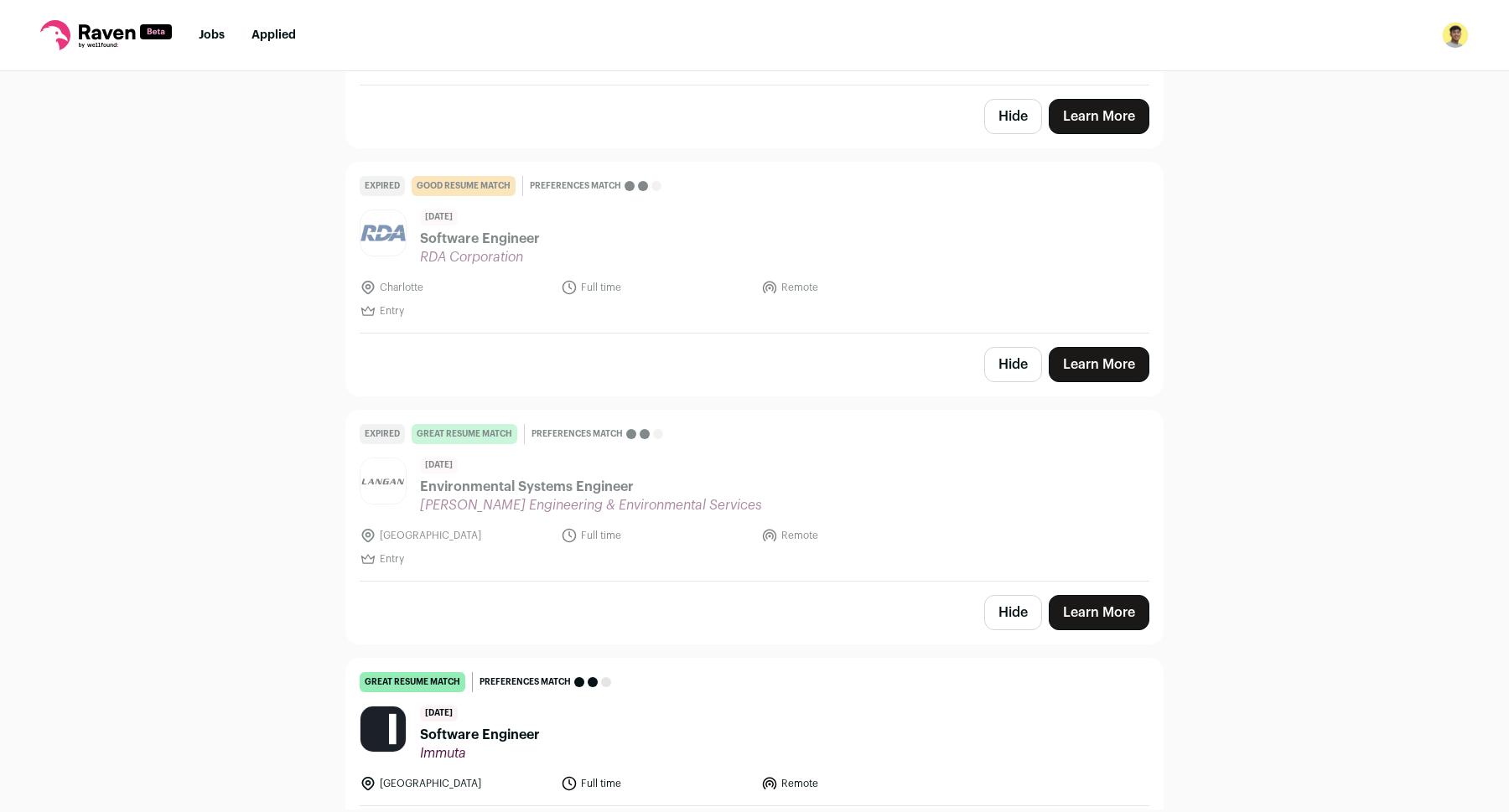
scroll to position [2886, 0]
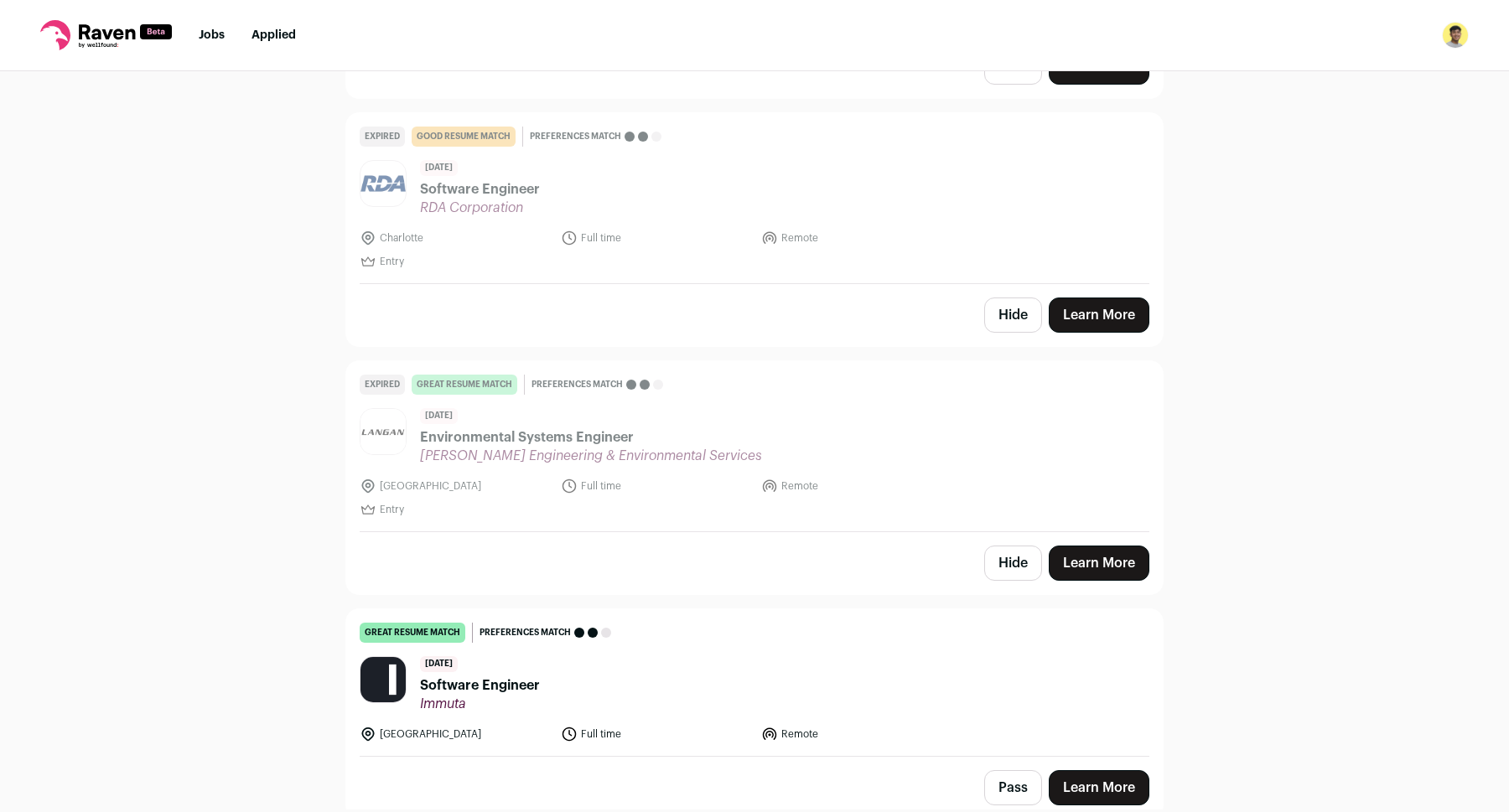
click at [531, 675] on span "Software Engineer" at bounding box center [480, 685] width 120 height 20
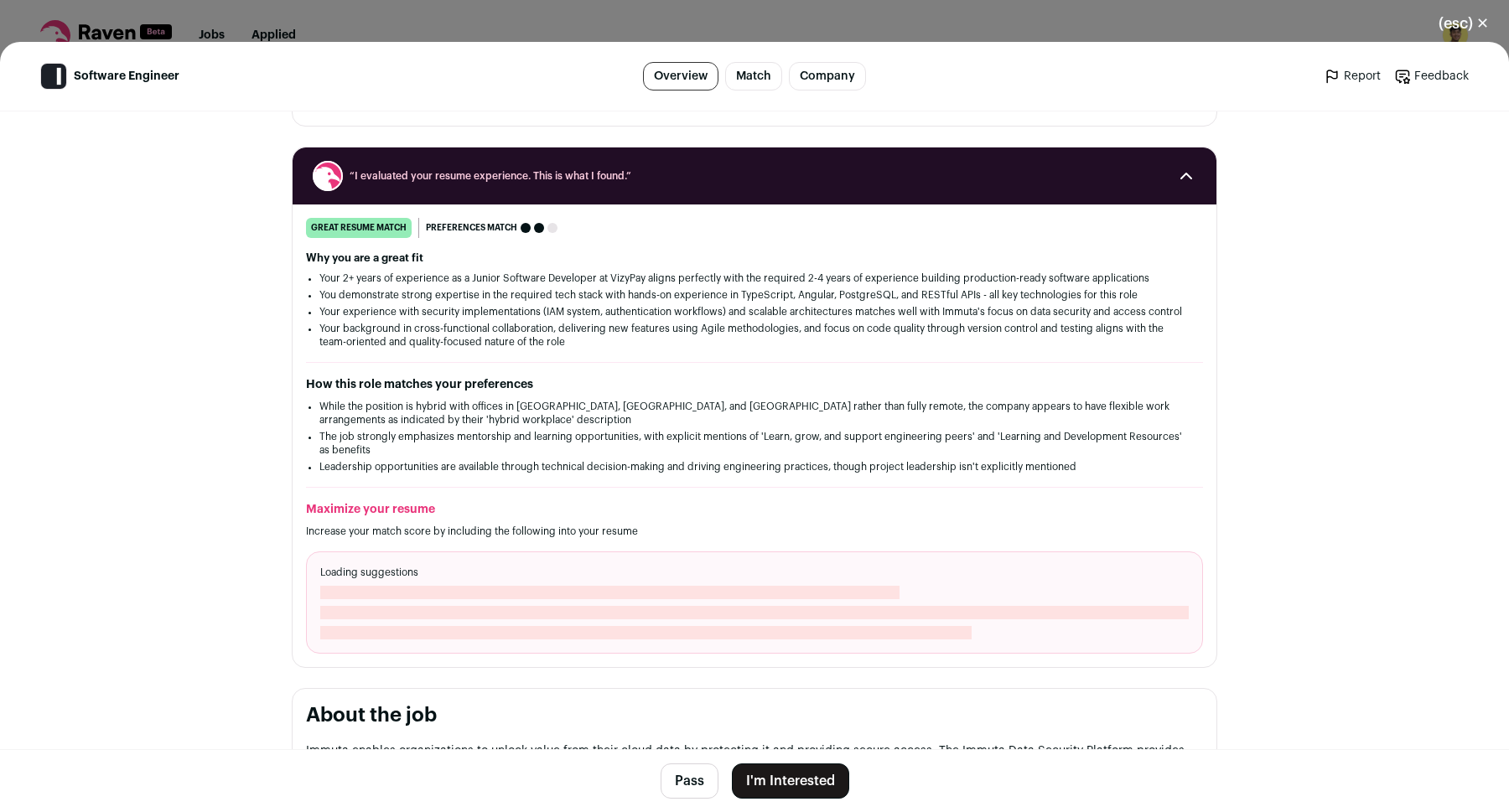
scroll to position [164, 0]
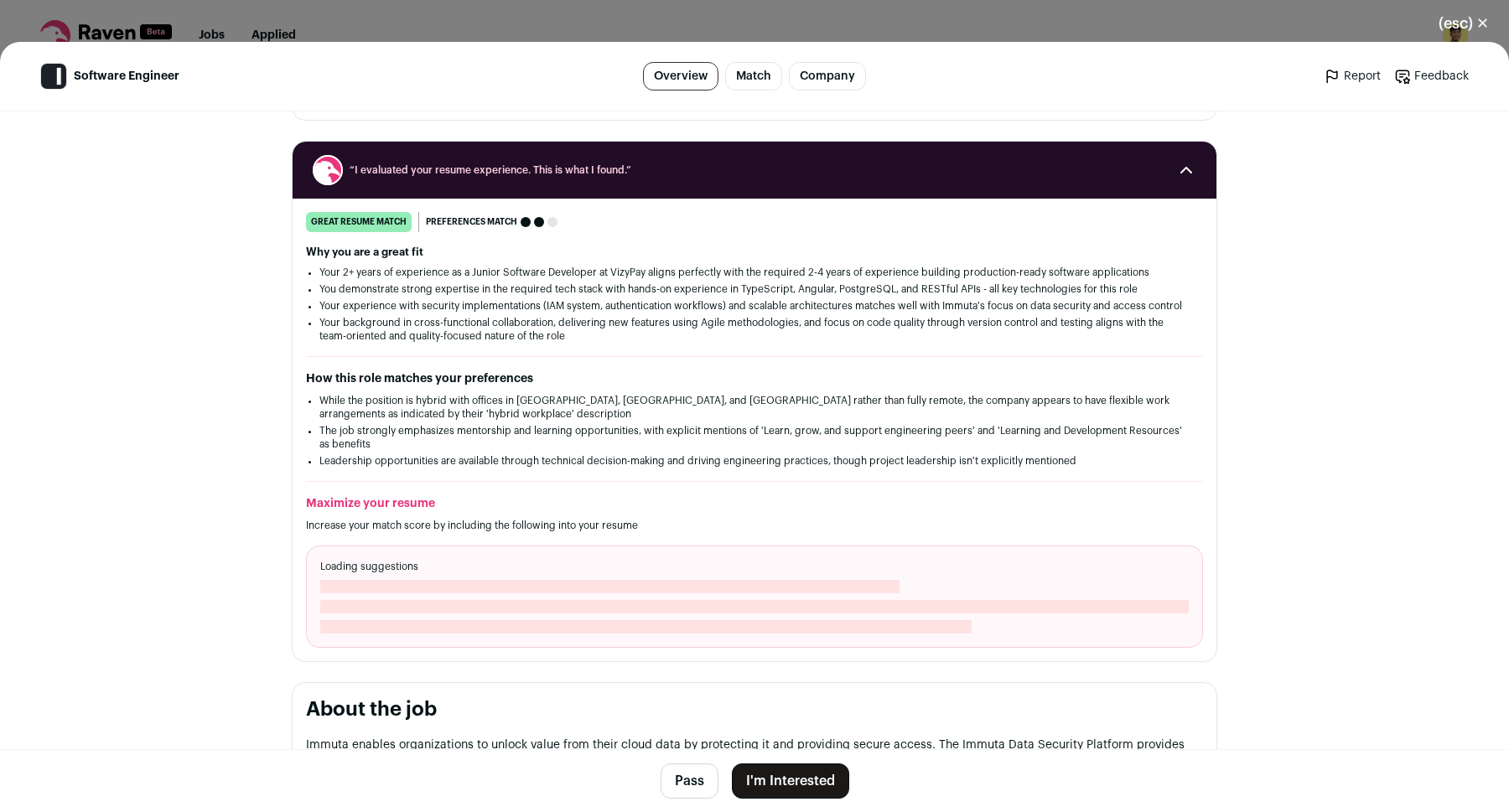
click at [838, 62] on header "Software Engineer Overview Match Company Report Feedback Report Feedback" at bounding box center [754, 77] width 1509 height 69
click at [831, 74] on link "Company" at bounding box center [828, 76] width 77 height 29
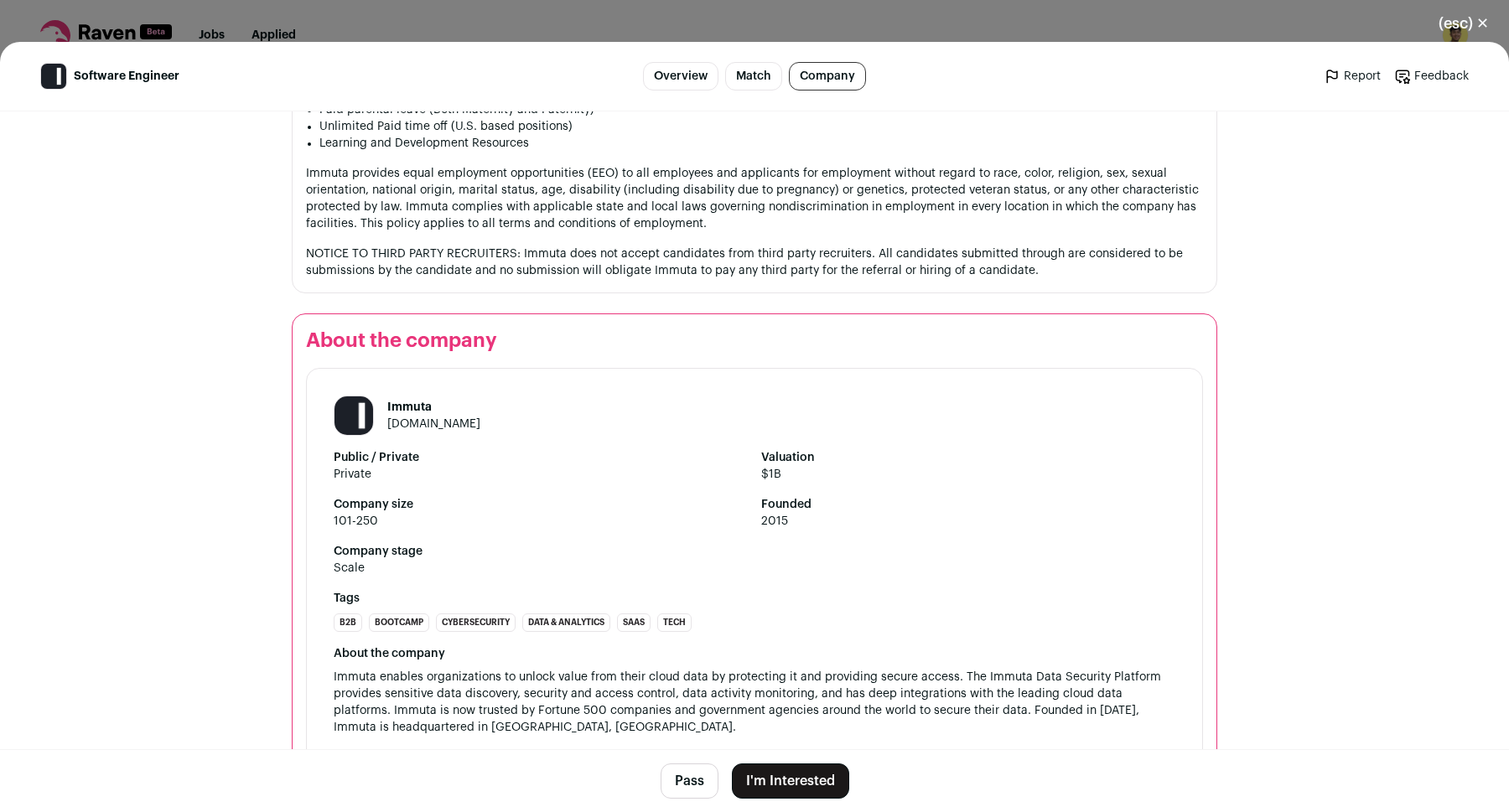
scroll to position [1875, 0]
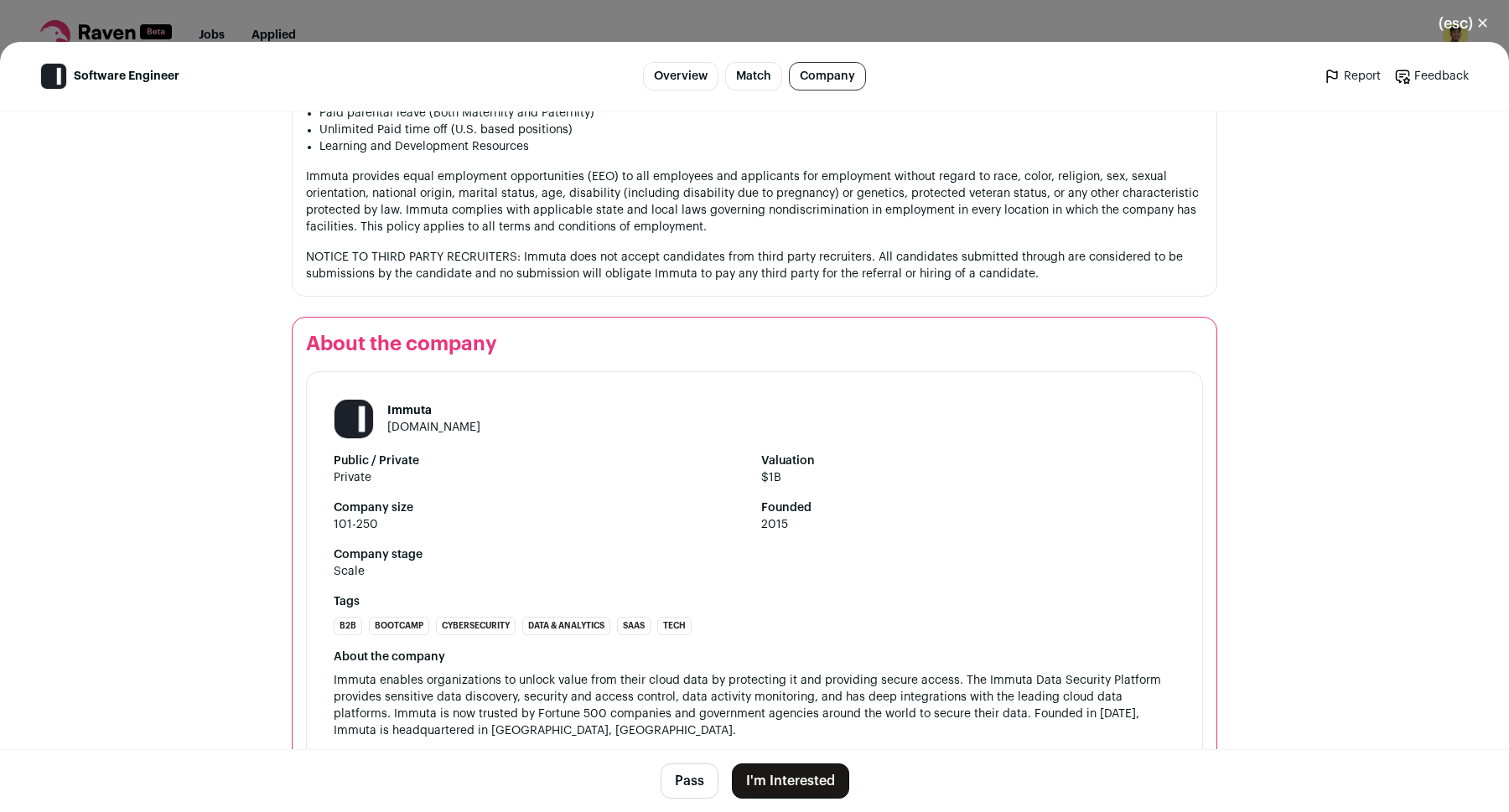
click at [423, 421] on link "[DOMAIN_NAME]" at bounding box center [434, 427] width 93 height 12
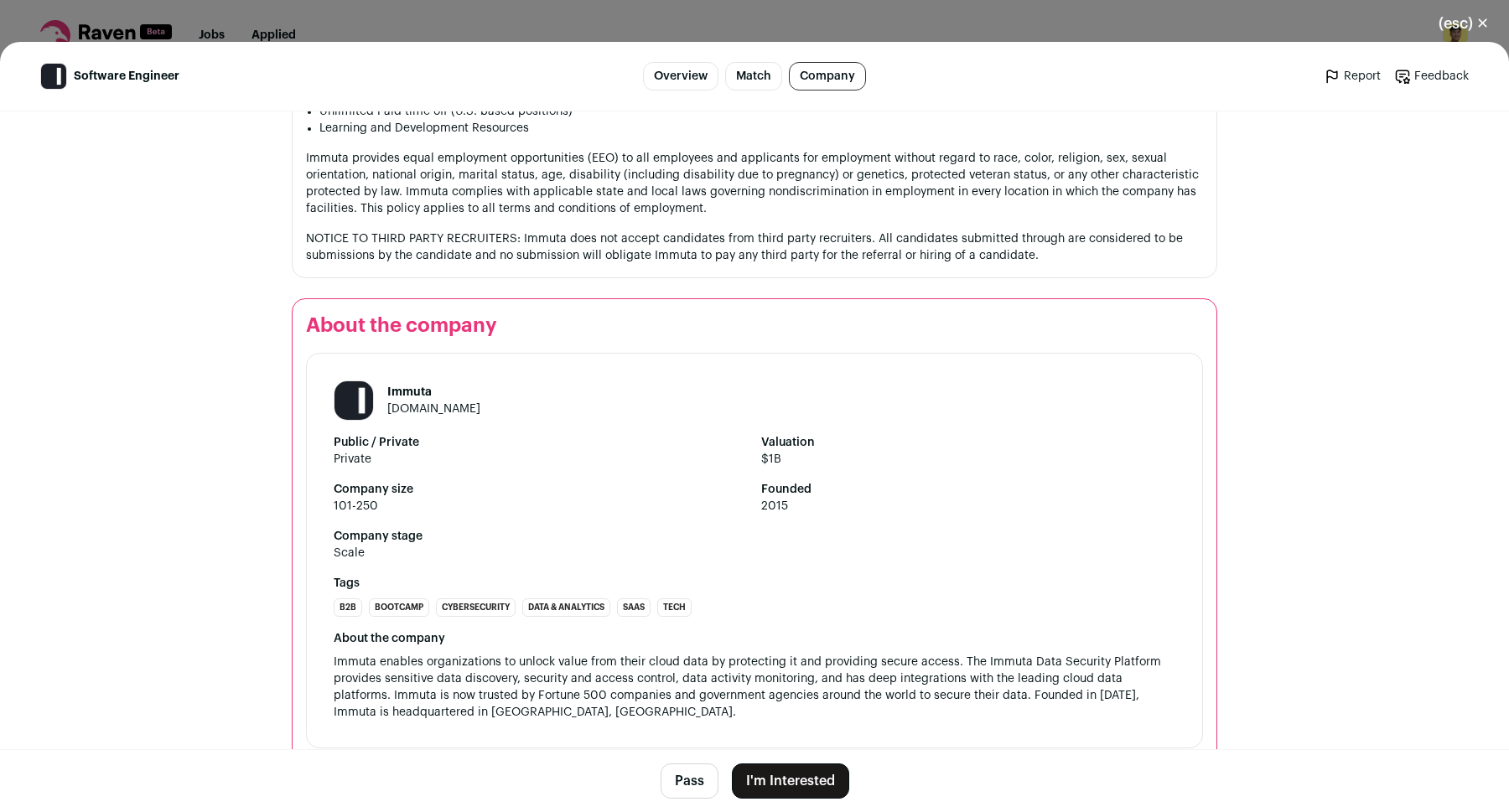
scroll to position [1858, 0]
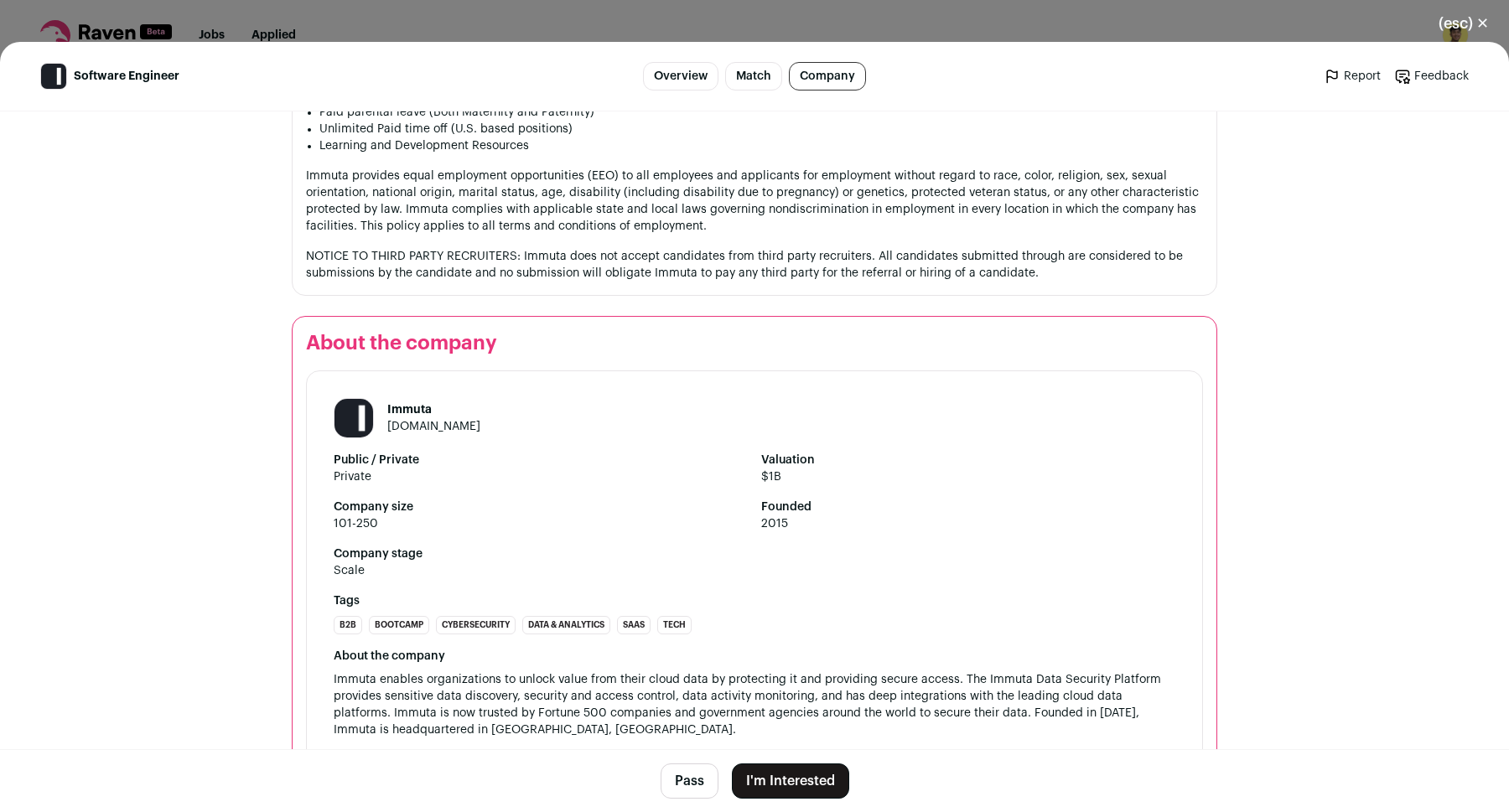
click at [1086, 25] on div "(esc) ✕ Software Engineer Overview Match Company Report Feedback Report Feedbac…" at bounding box center [754, 406] width 1509 height 812
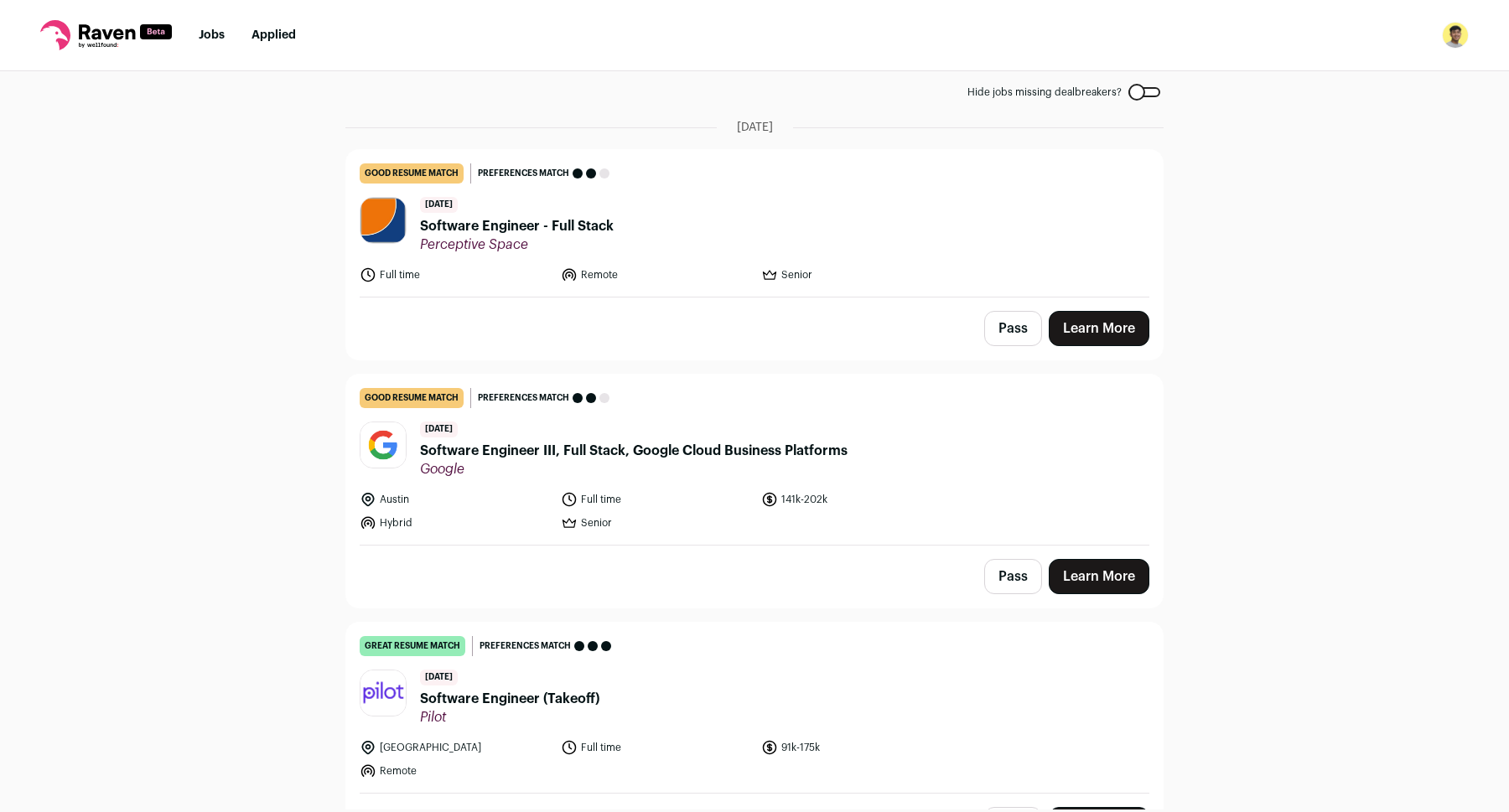
scroll to position [0, 0]
